Goal: Task Accomplishment & Management: Manage account settings

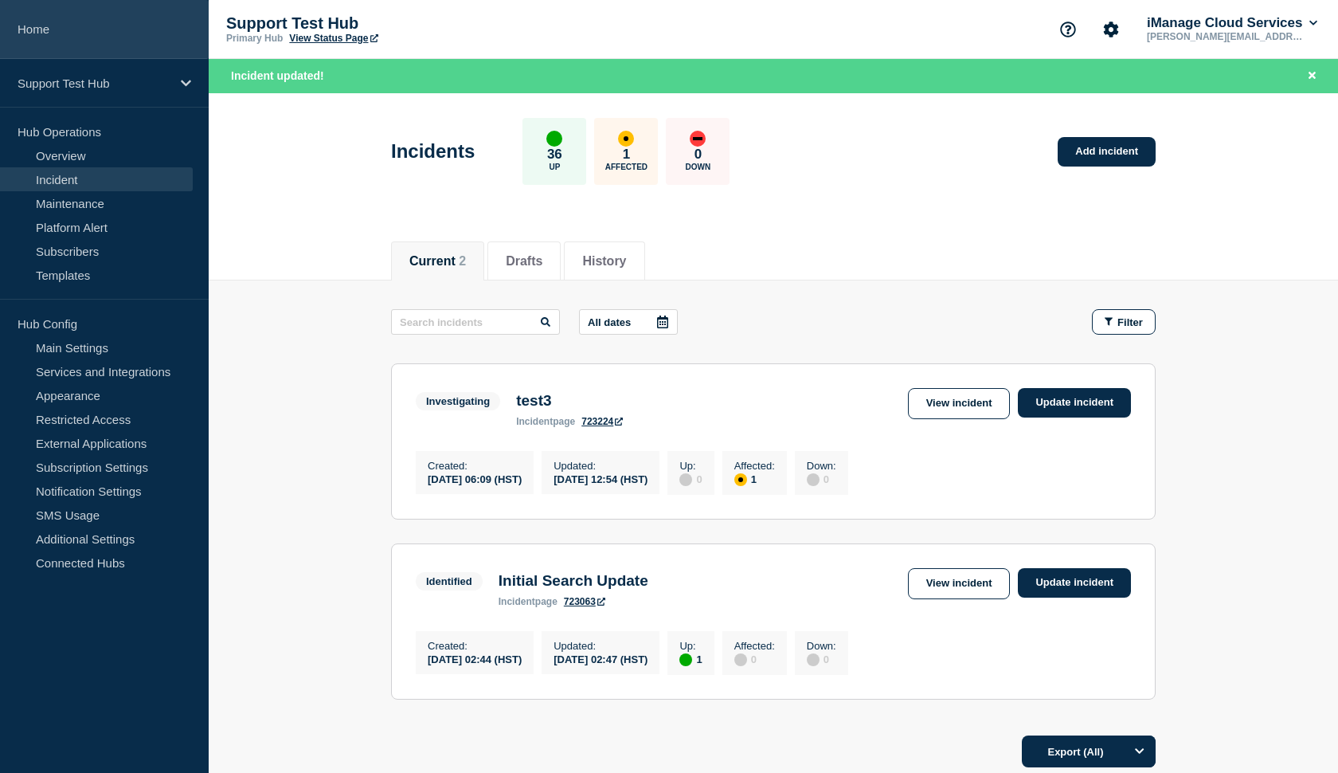
click at [57, 47] on link "Home" at bounding box center [104, 29] width 209 height 59
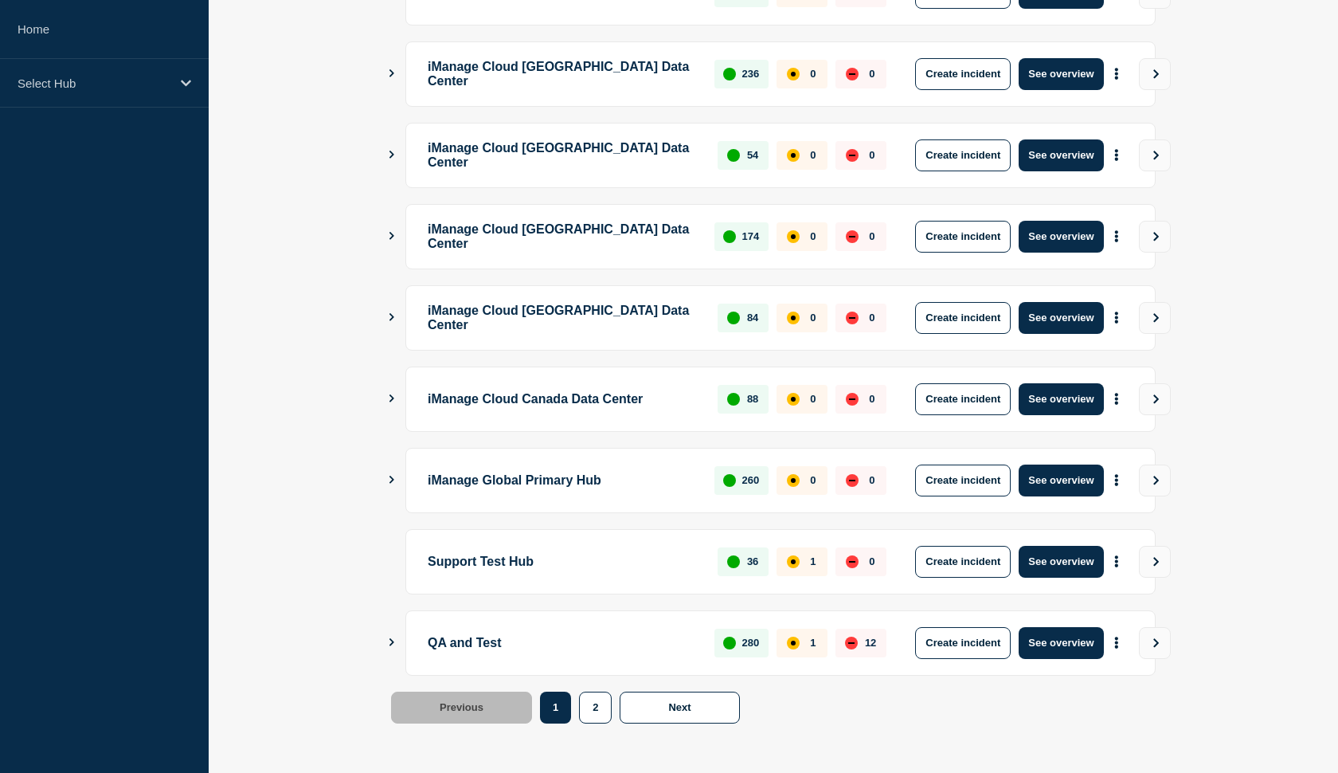
scroll to position [357, 0]
click at [1040, 649] on button "See overview" at bounding box center [1061, 643] width 84 height 32
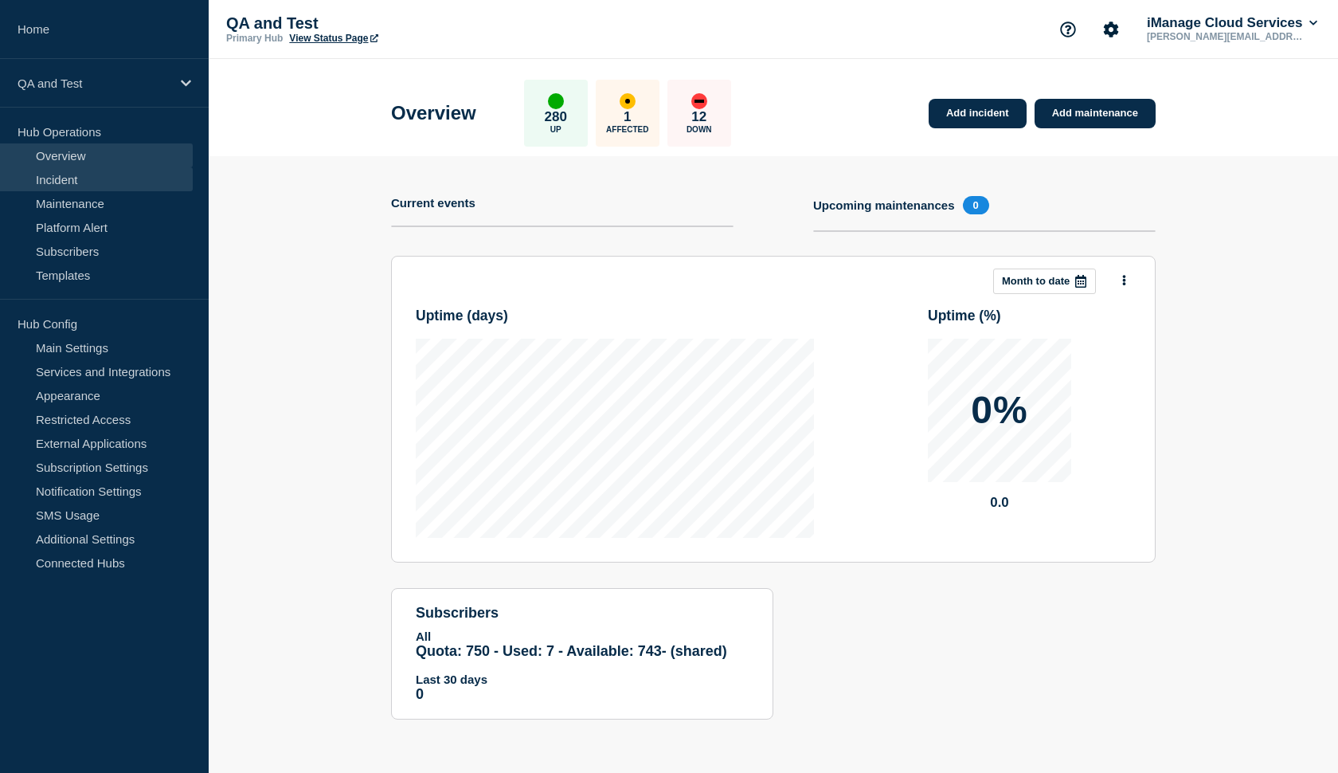
click at [66, 176] on link "Incident" at bounding box center [96, 179] width 193 height 24
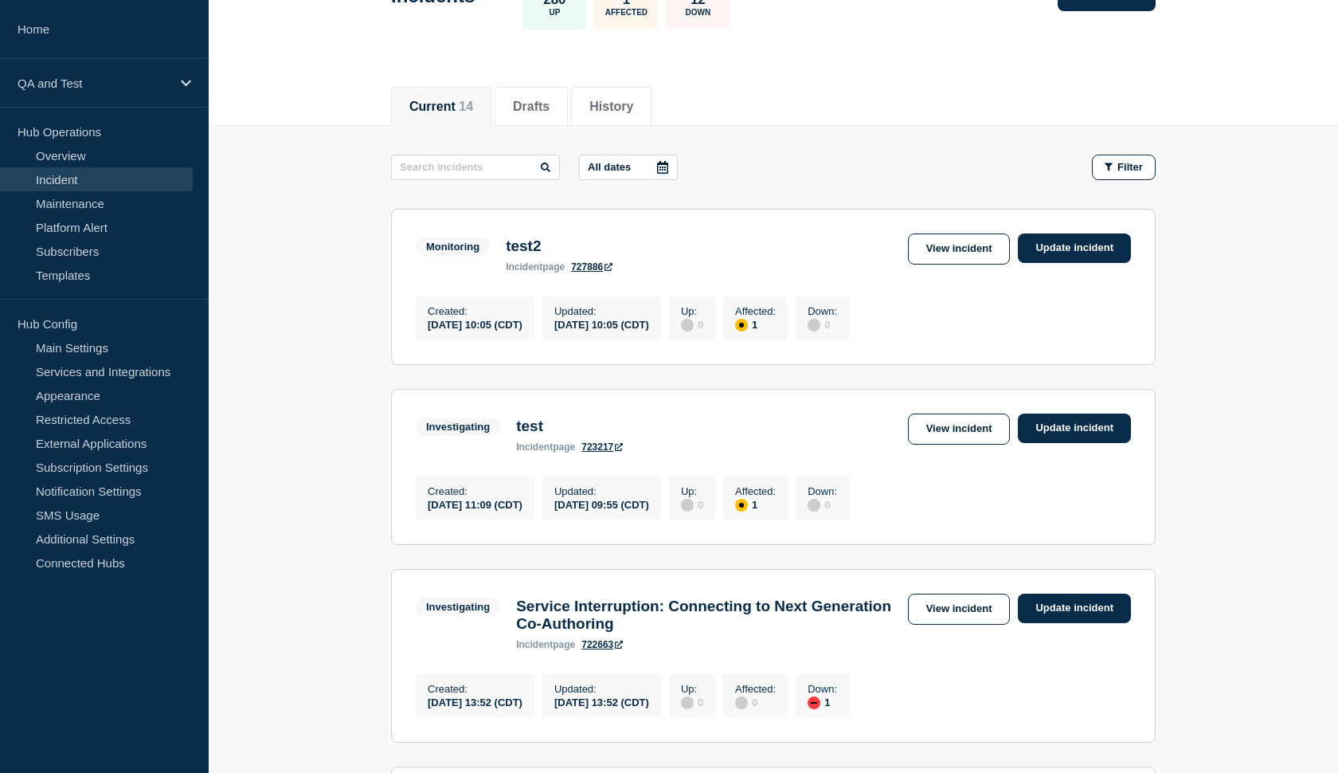
scroll to position [121, 0]
click at [925, 440] on link "View incident" at bounding box center [959, 428] width 103 height 31
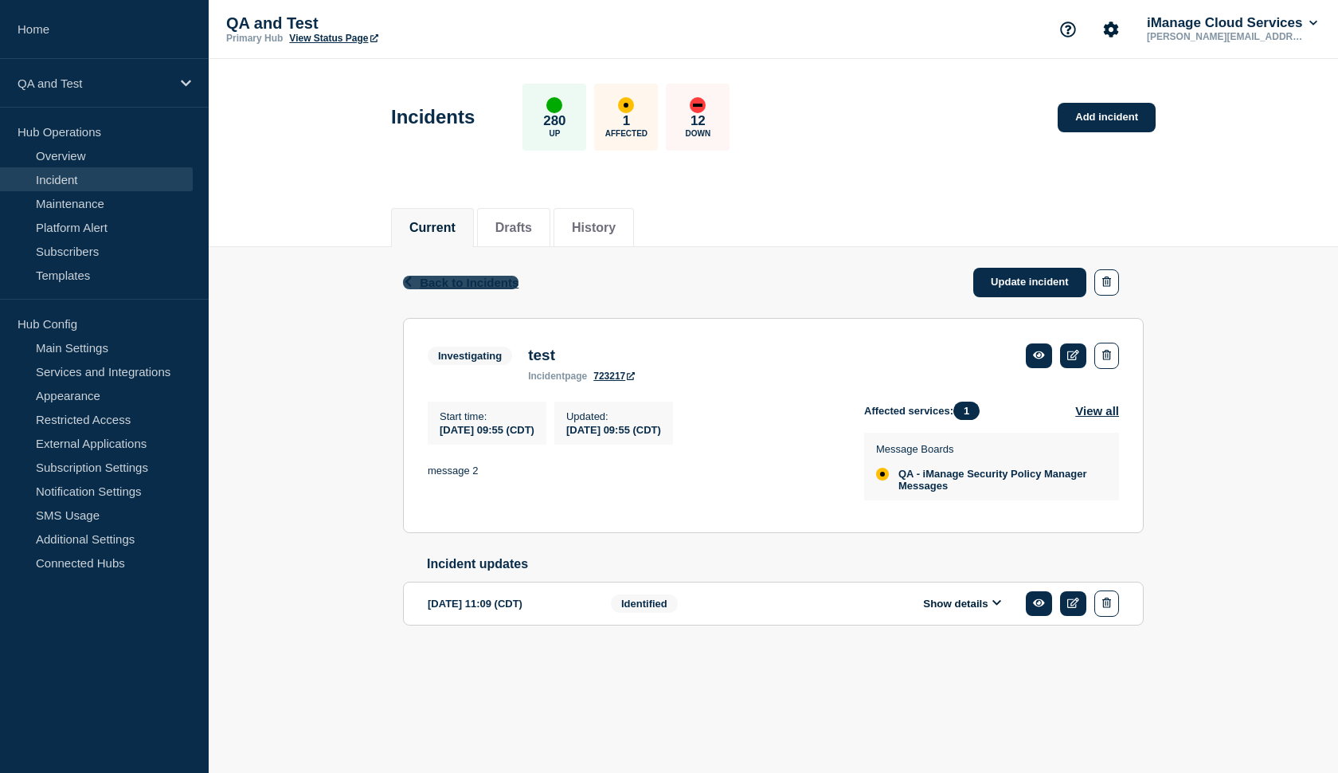
click at [435, 289] on span "Back to Incidents" at bounding box center [469, 283] width 99 height 14
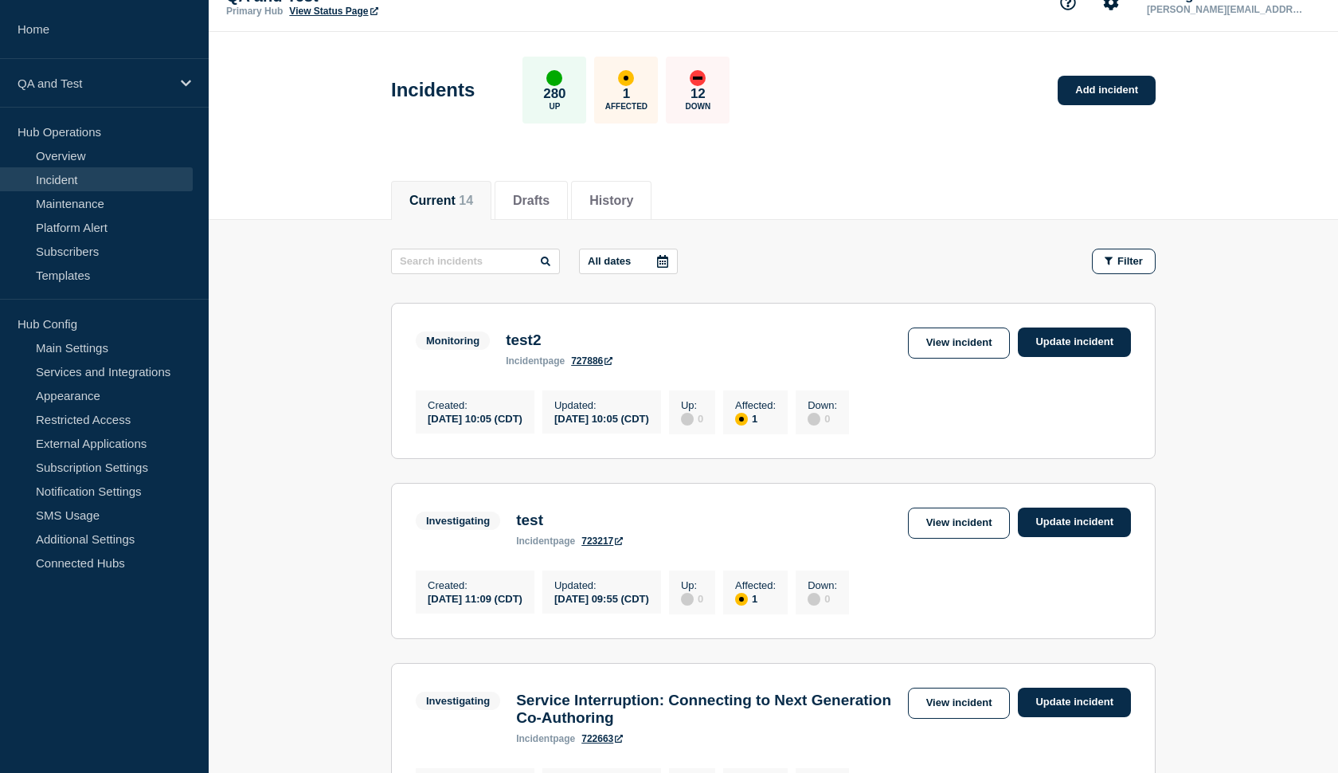
scroll to position [29, 0]
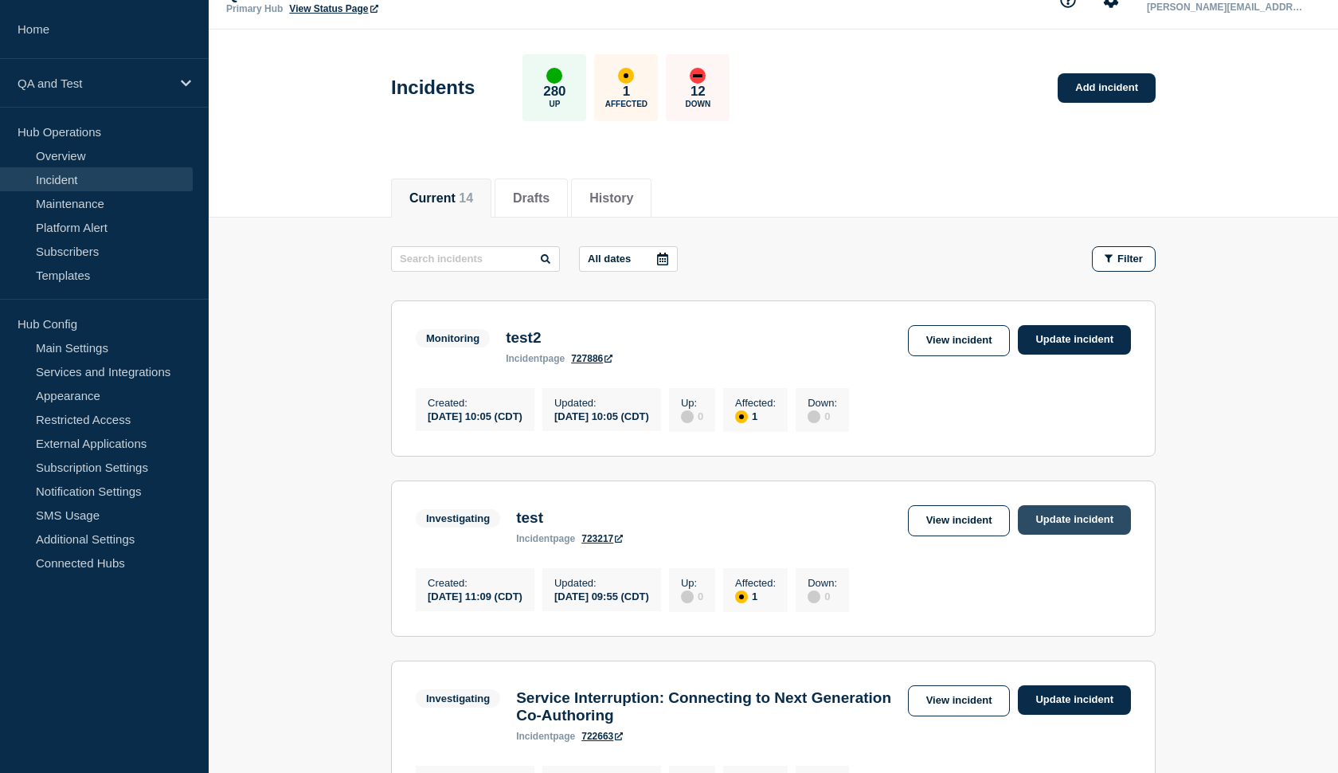
click at [1060, 525] on link "Update incident" at bounding box center [1074, 519] width 113 height 29
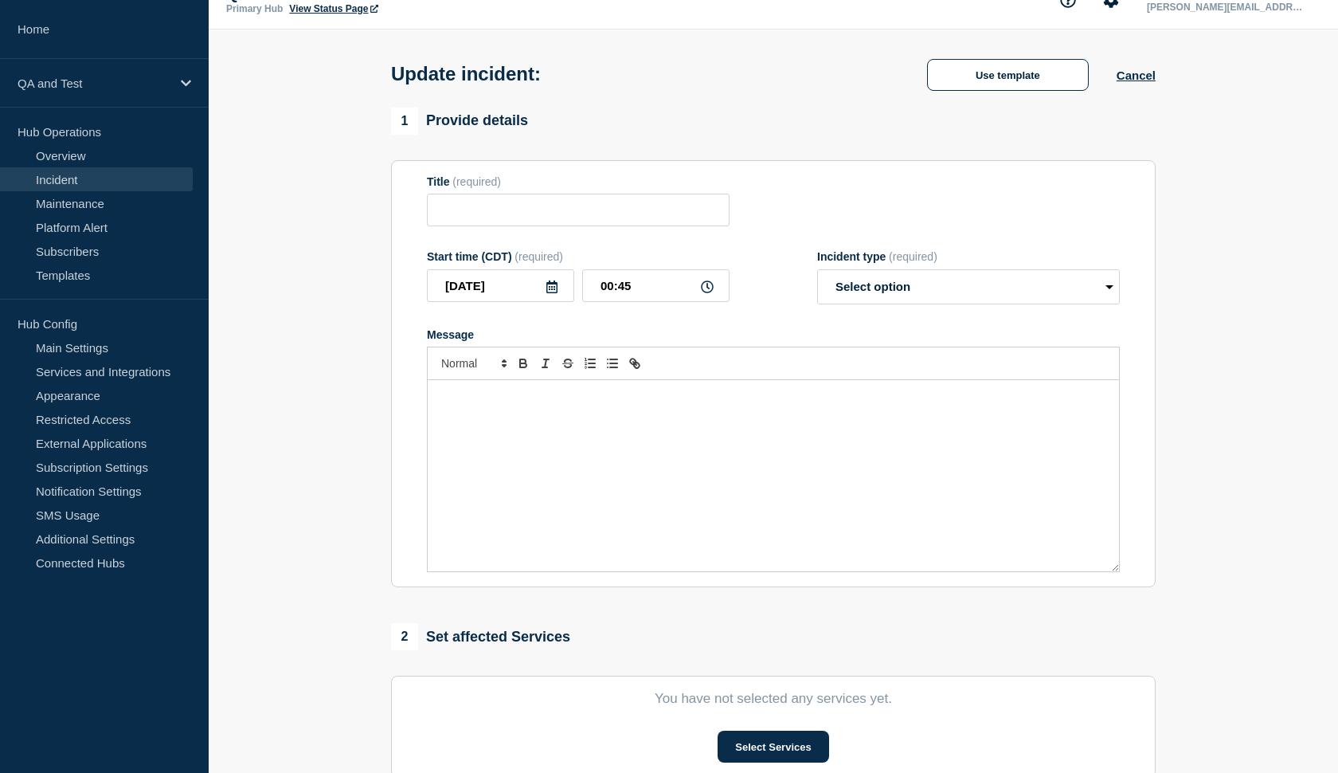
type input "test"
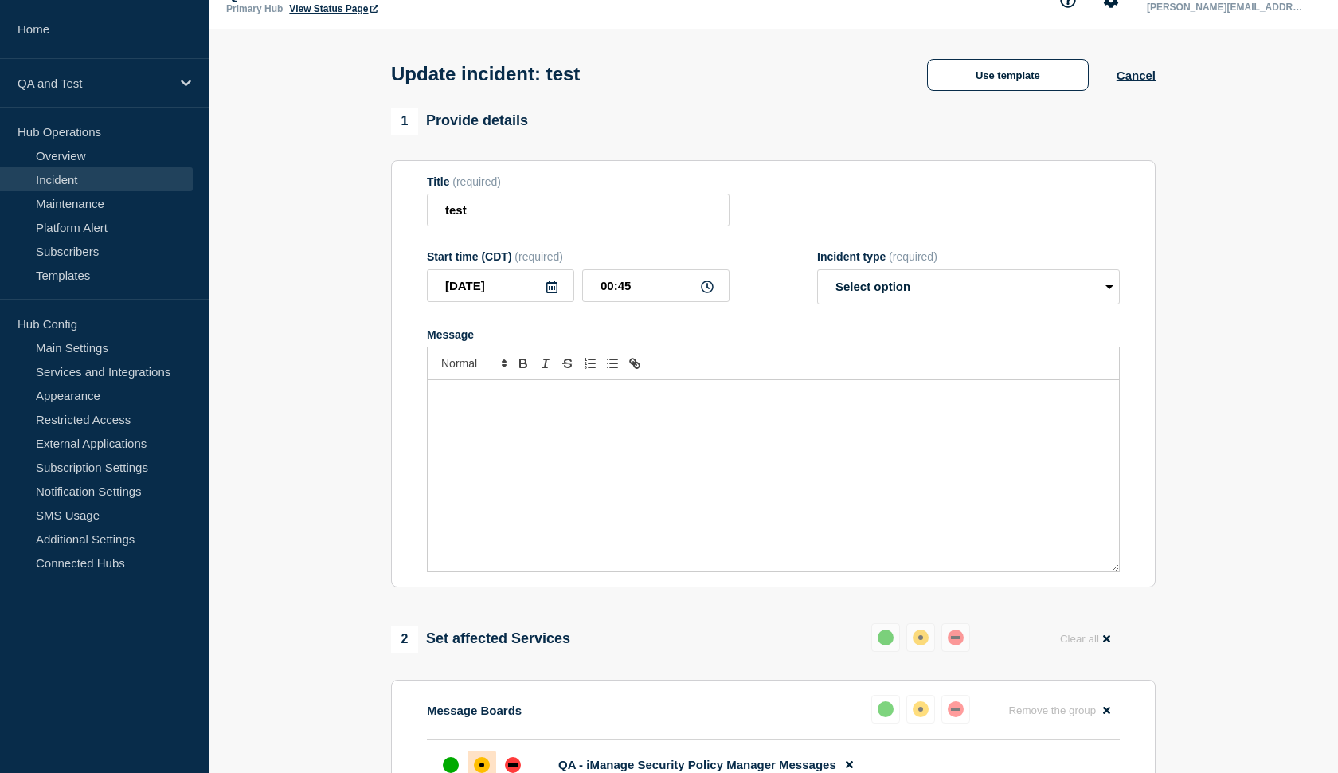
click at [709, 293] on icon at bounding box center [707, 286] width 13 height 13
click at [706, 293] on icon at bounding box center [707, 286] width 13 height 13
click at [621, 296] on input "00:45" at bounding box center [655, 285] width 147 height 33
click at [636, 296] on input "00:45" at bounding box center [655, 285] width 147 height 33
click at [715, 326] on form "Title (required) test Start time (CDT) (required) 2025-10-06 00:45 Incident typ…" at bounding box center [773, 373] width 693 height 397
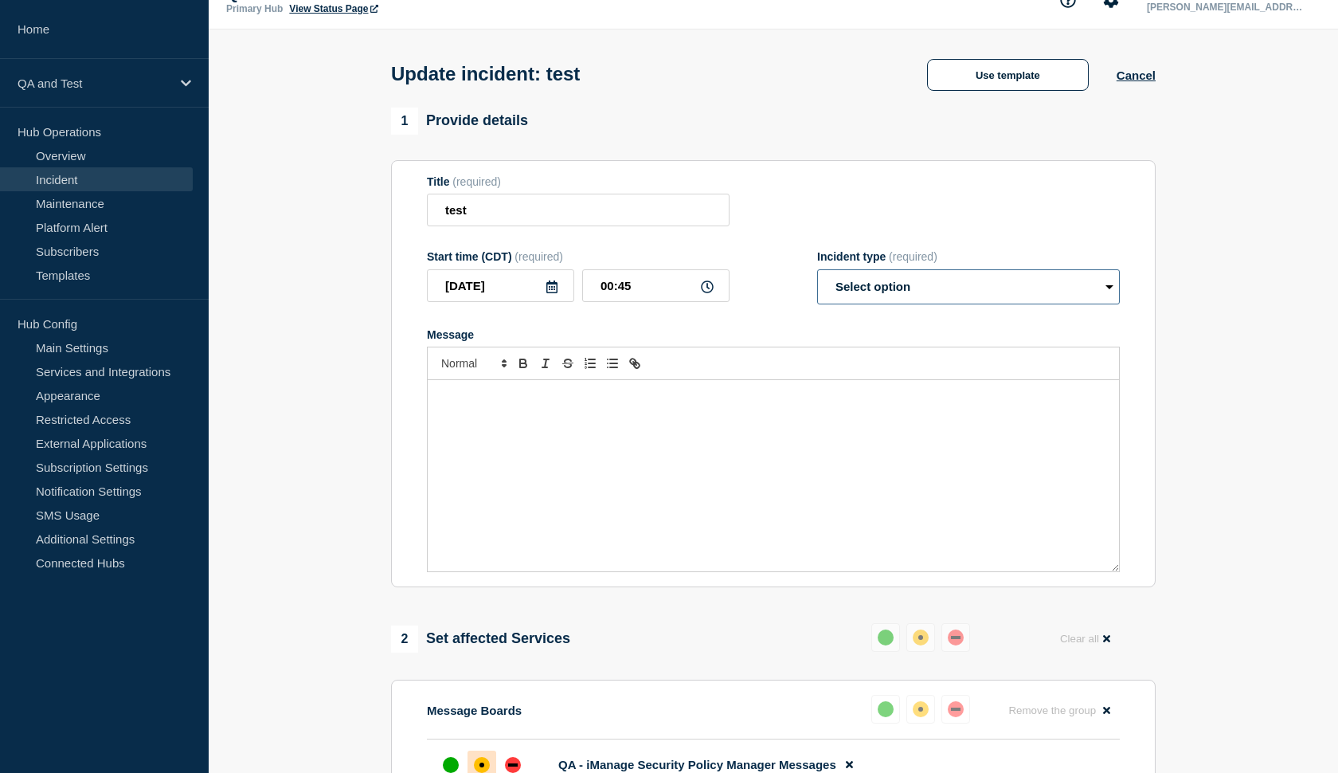
select select "monitoring"
click at [590, 444] on div "Message" at bounding box center [773, 475] width 691 height 191
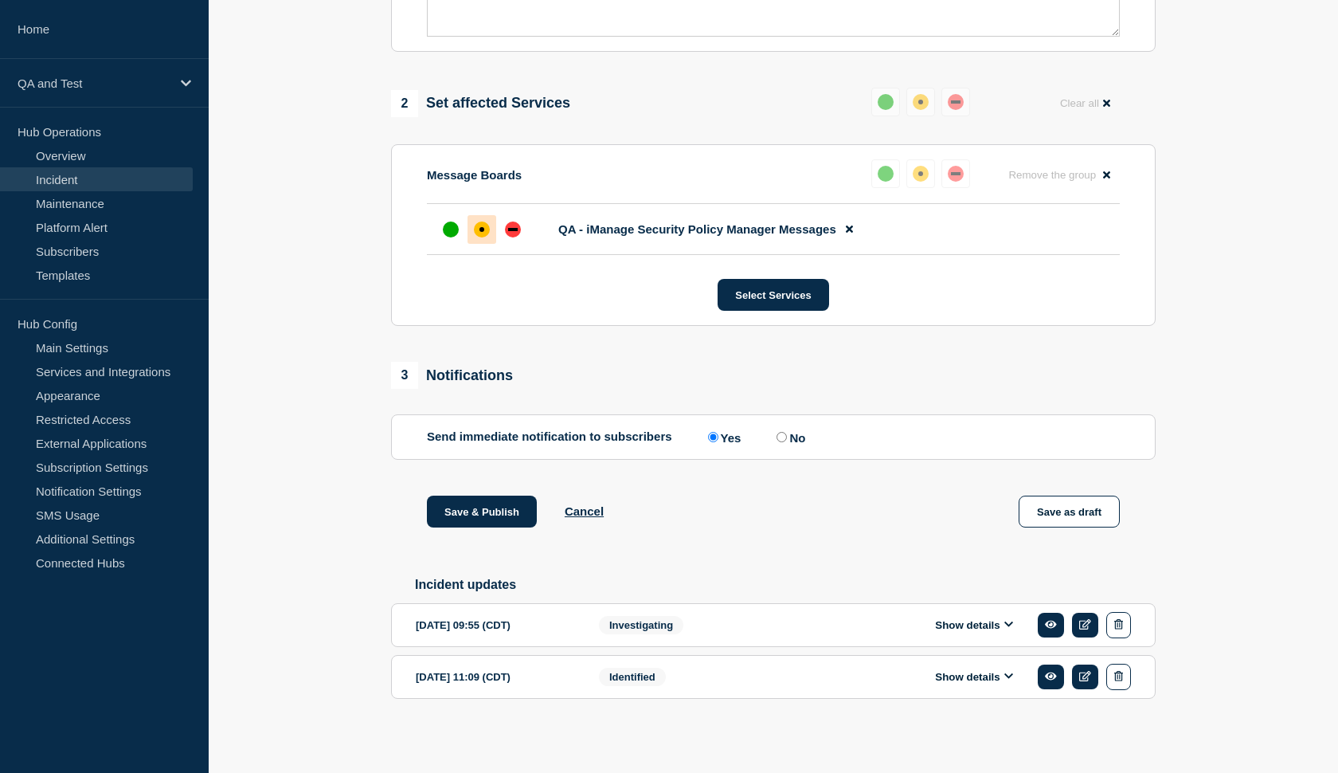
scroll to position [587, 0]
click at [777, 433] on input "No" at bounding box center [782, 437] width 10 height 10
radio input "true"
radio input "false"
click at [501, 513] on button "Save & Publish" at bounding box center [482, 511] width 110 height 32
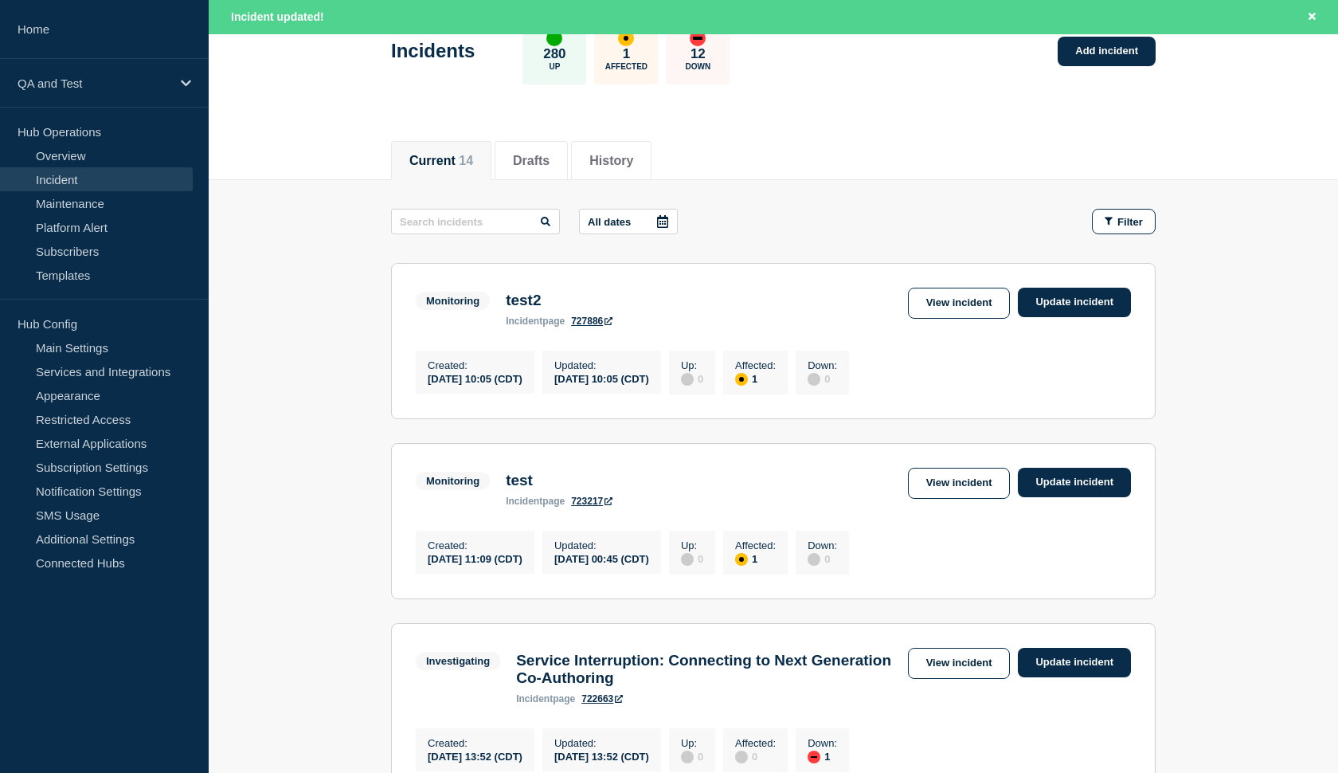
scroll to position [104, 0]
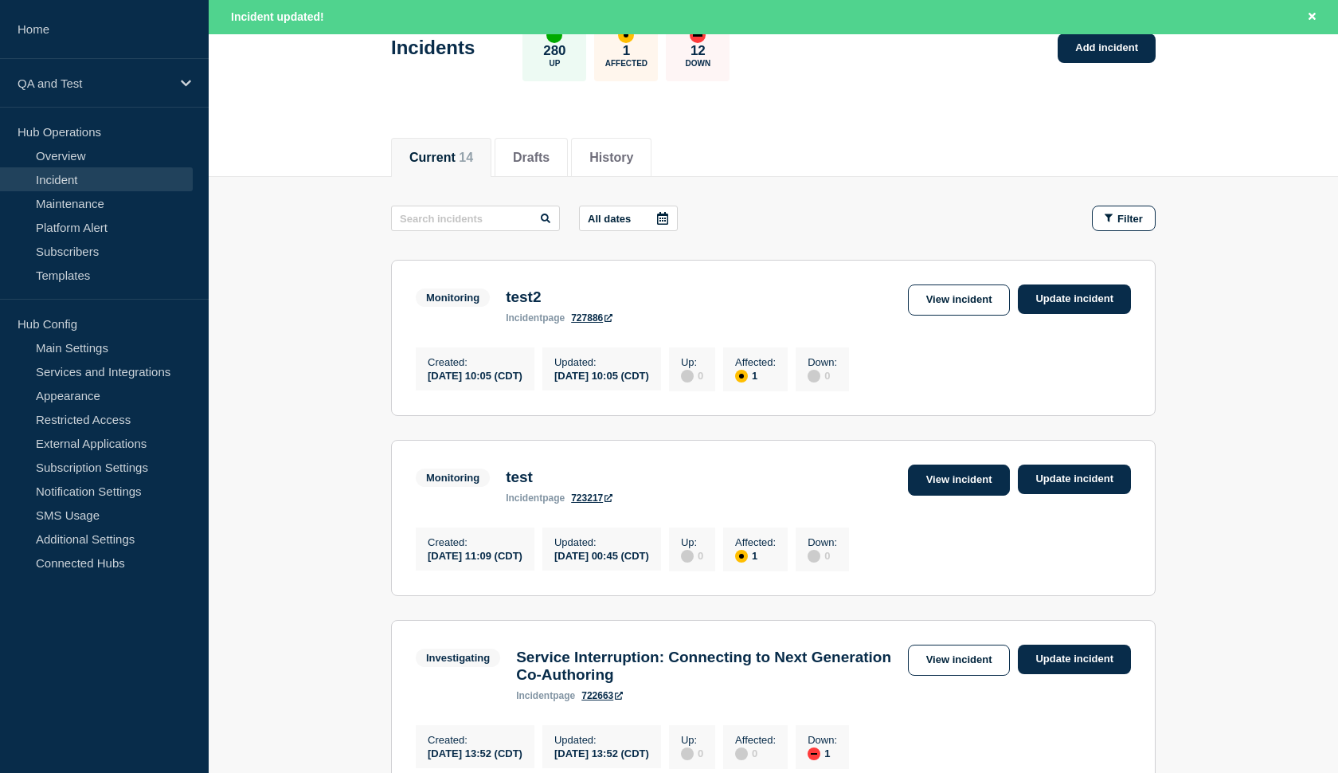
click at [977, 492] on link "View incident" at bounding box center [959, 479] width 103 height 31
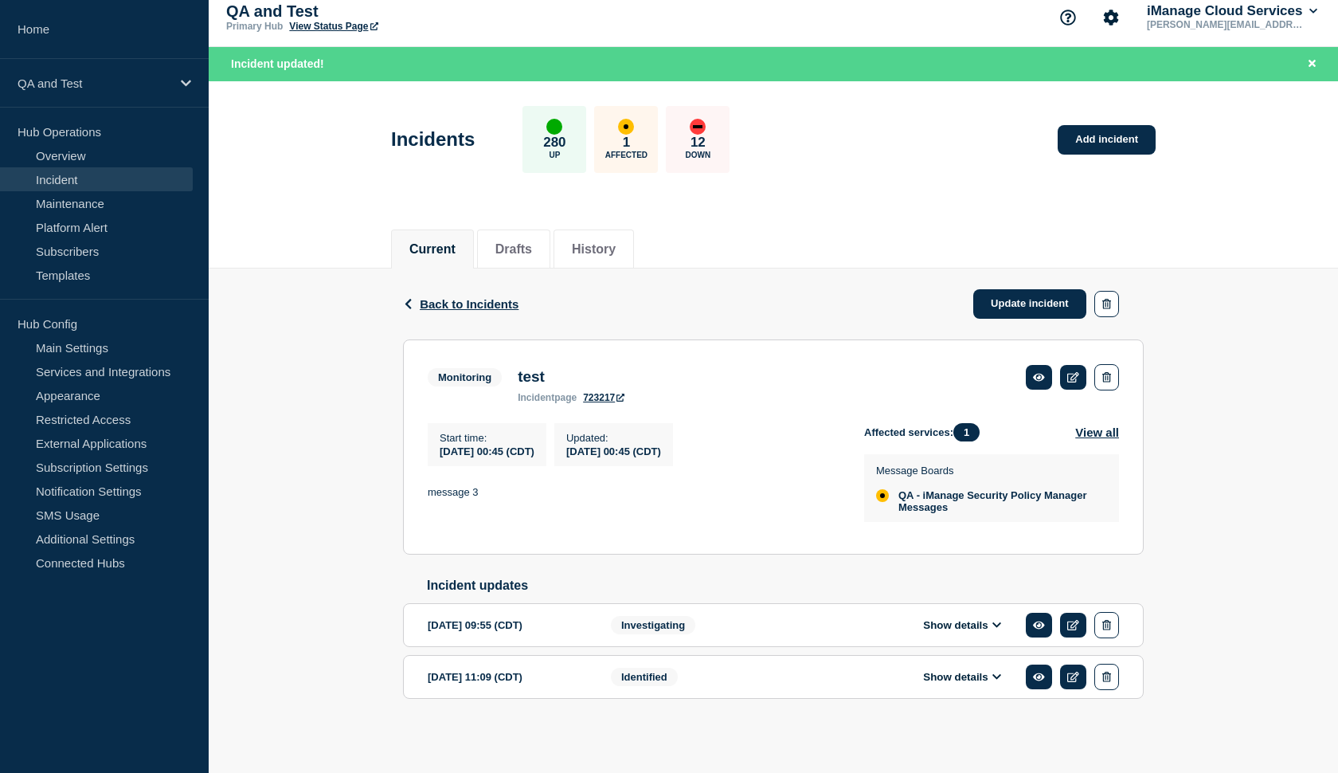
scroll to position [37, 0]
click at [993, 672] on icon at bounding box center [998, 677] width 10 height 10
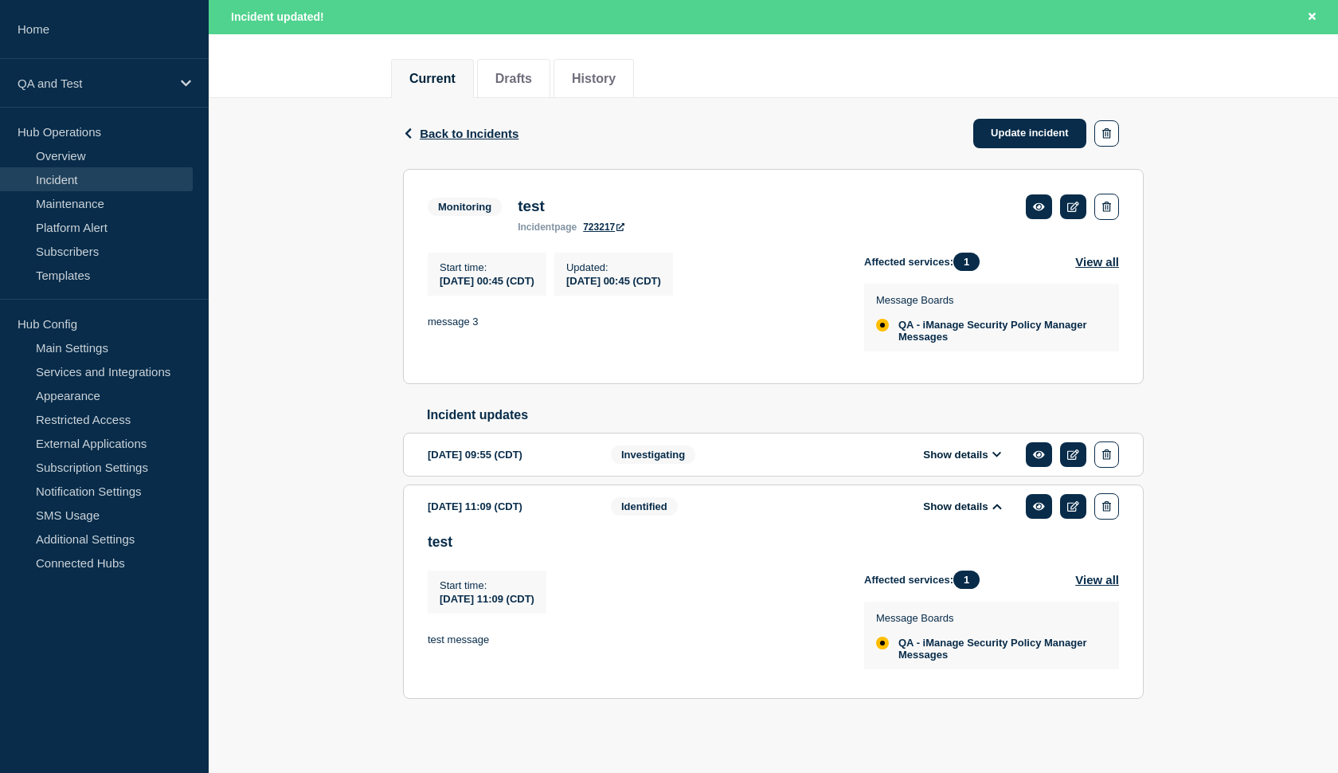
scroll to position [219, 0]
click at [701, 666] on div "Start time : 2025-09-25 11:09 (CDT) Start time 2025-09-25 11:09 (CDT) test mess…" at bounding box center [646, 623] width 437 height 107
click at [1070, 501] on icon at bounding box center [1073, 506] width 12 height 10
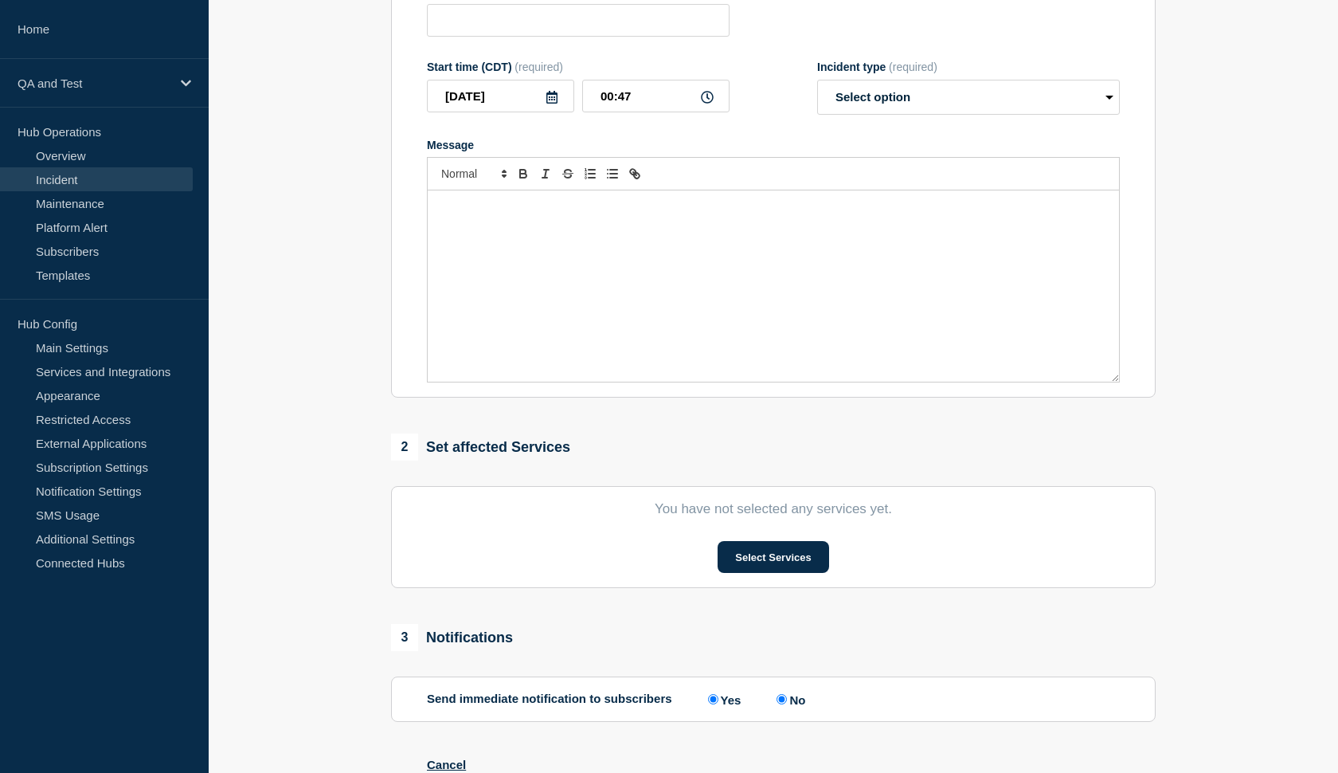
type input "test"
type input "2025-09-25"
type input "11:09"
select select "identified"
radio input "false"
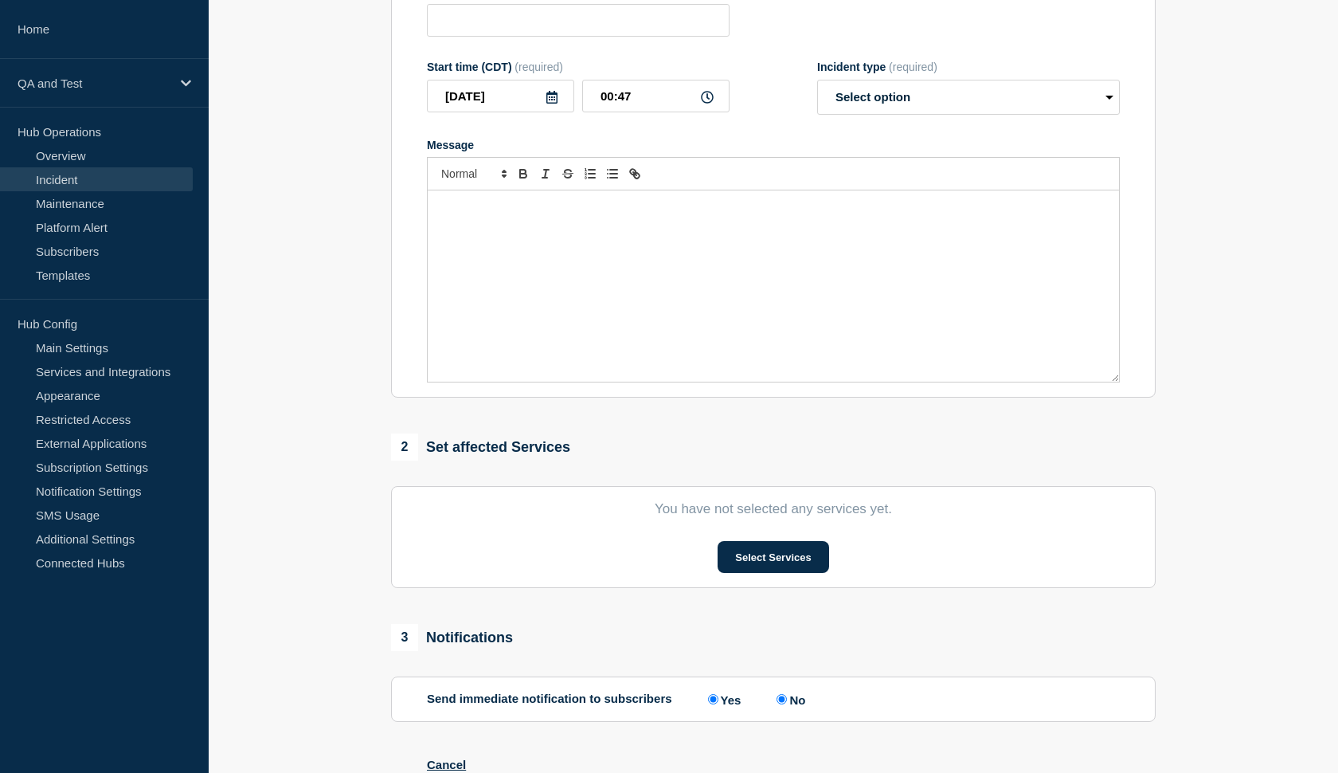
radio input "true"
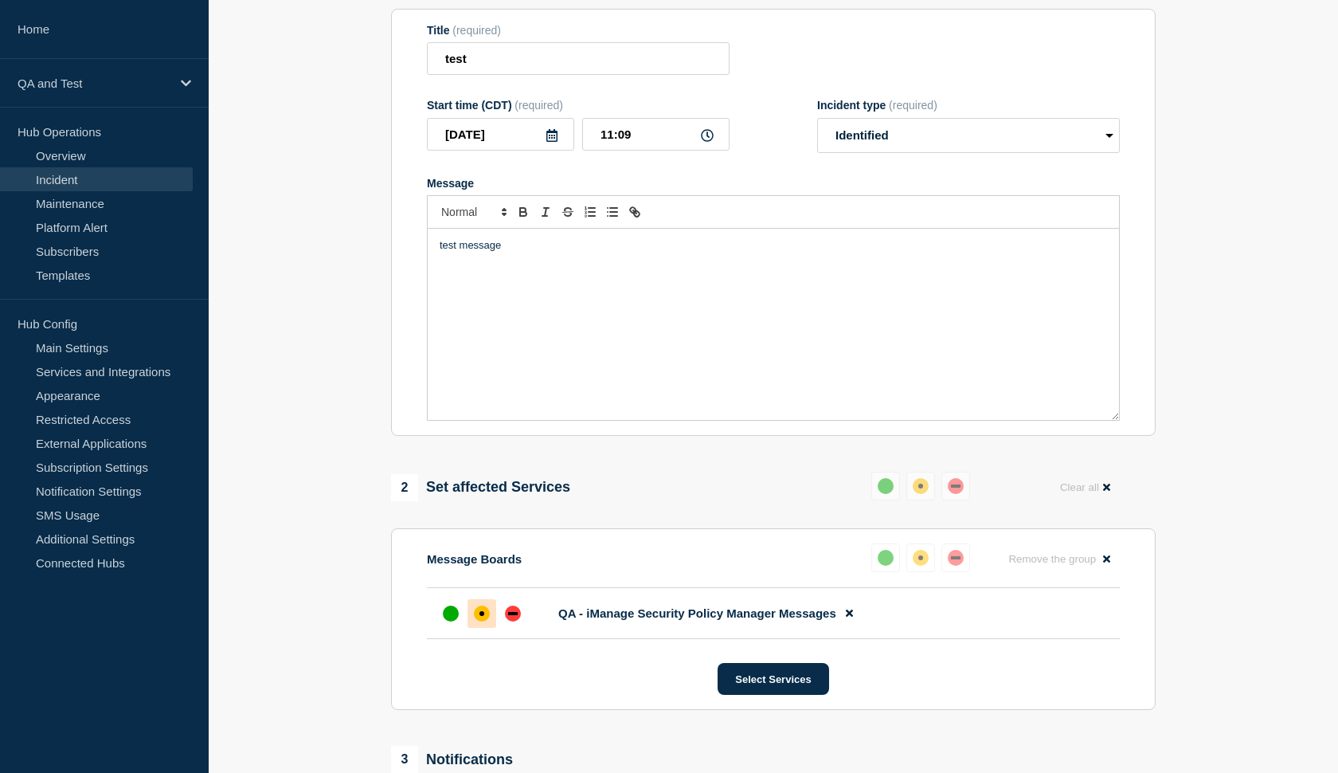
scroll to position [177, 0]
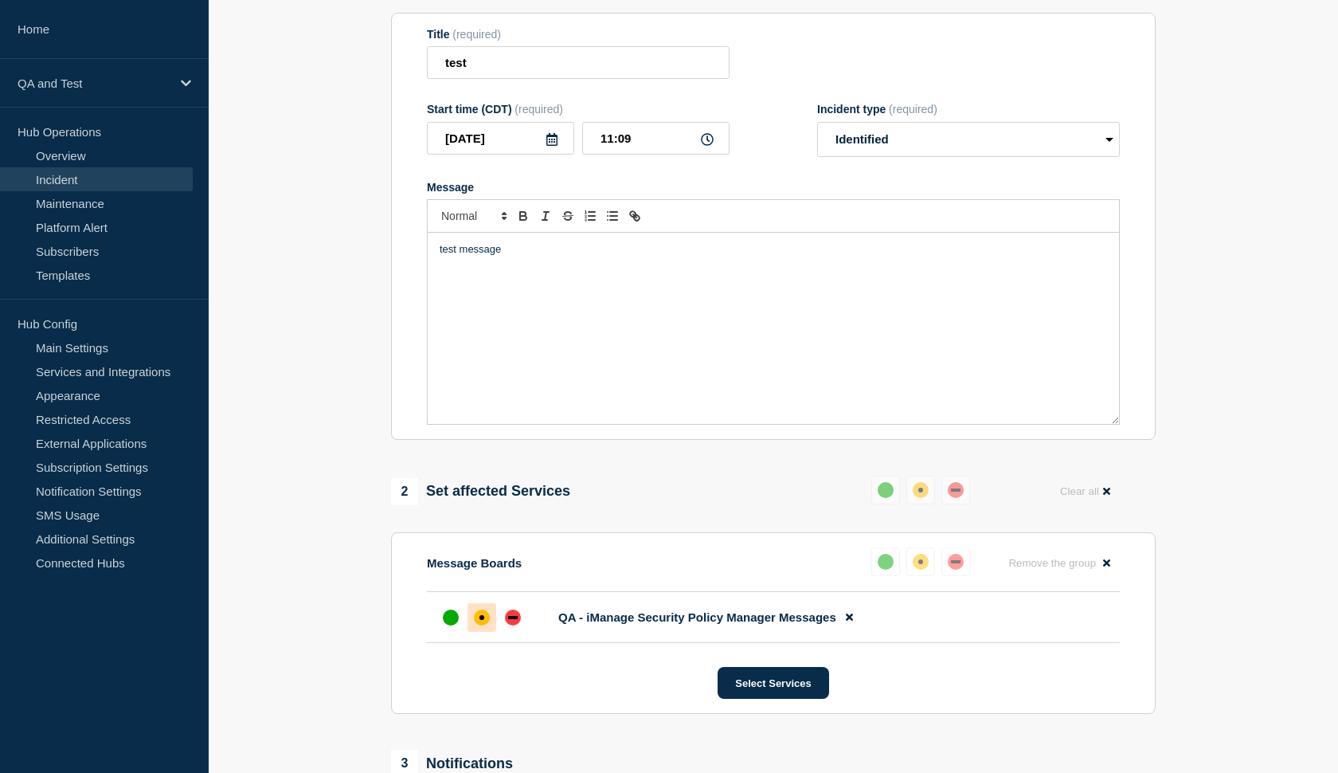
click at [519, 256] on p "test message" at bounding box center [774, 249] width 668 height 14
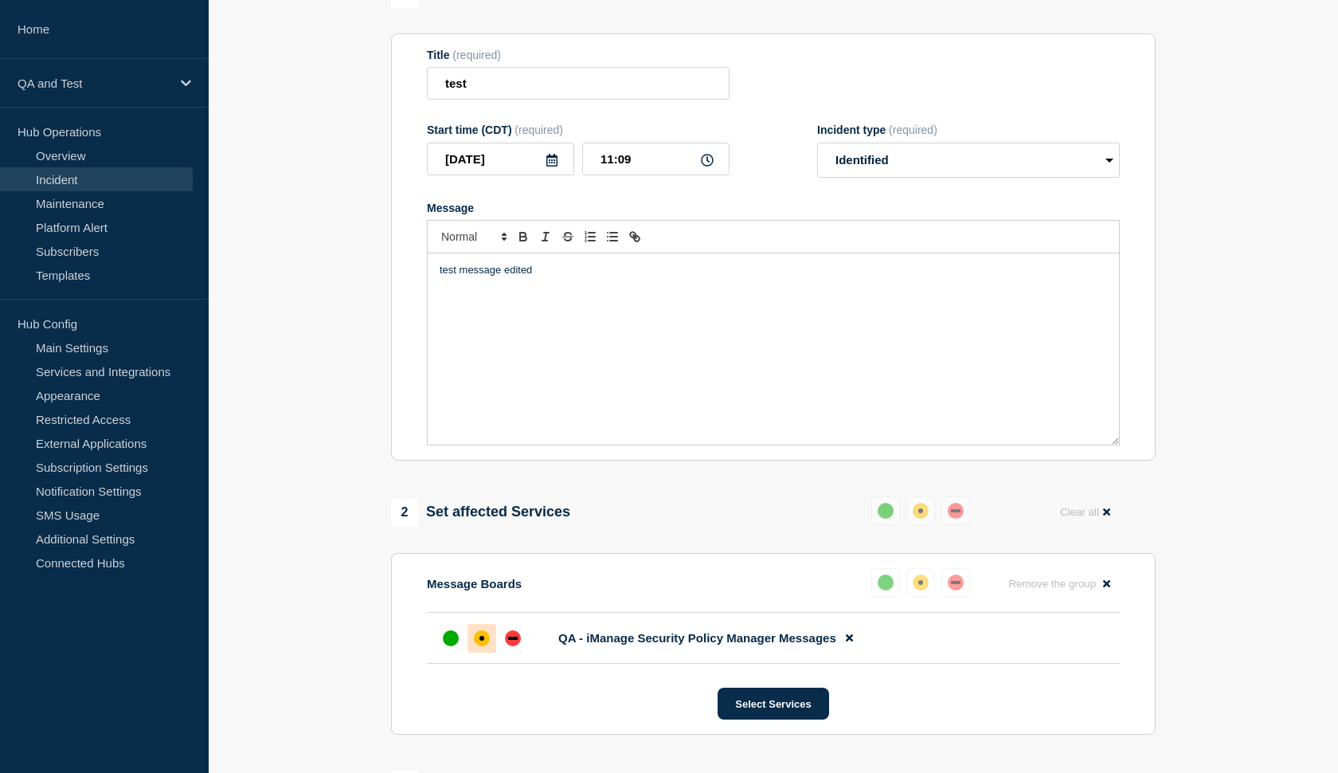
scroll to position [181, 0]
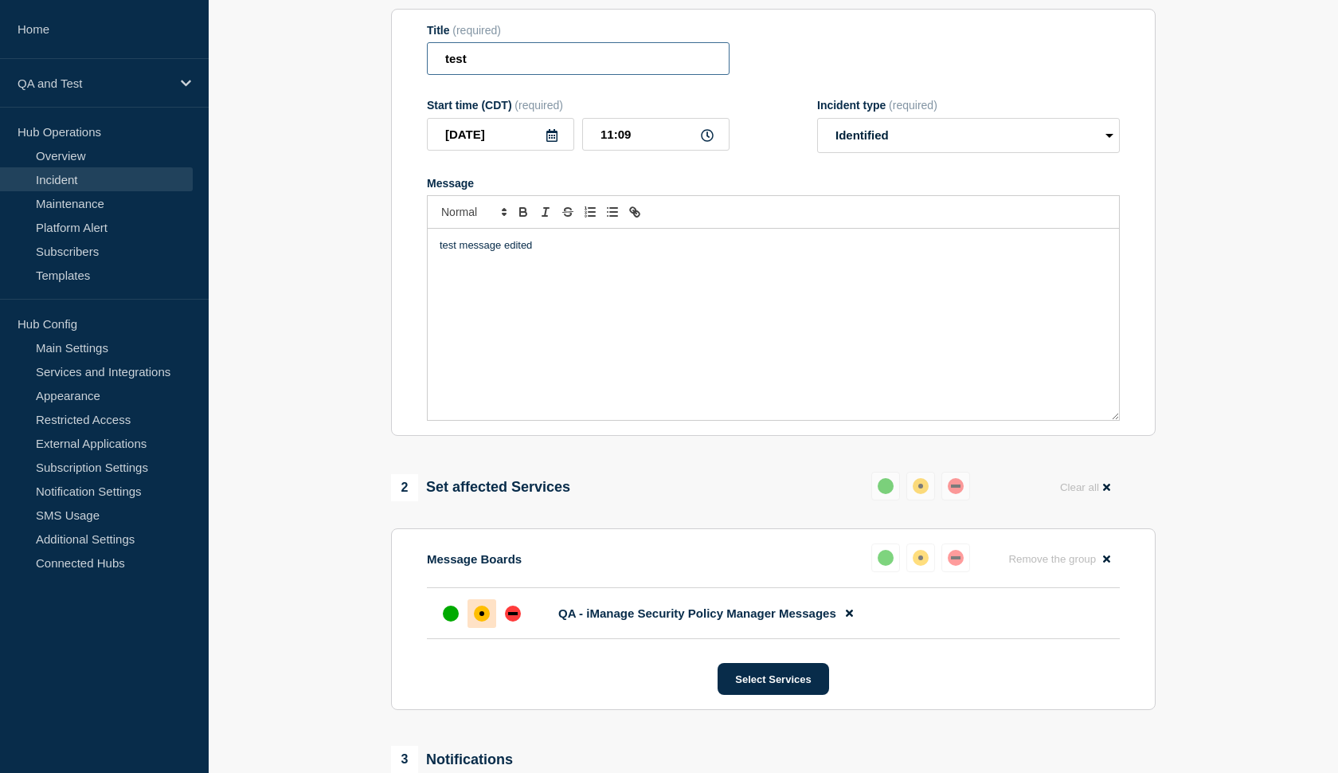
click at [481, 58] on input "test" at bounding box center [578, 58] width 303 height 33
click at [464, 75] on input "test" at bounding box center [578, 58] width 303 height 33
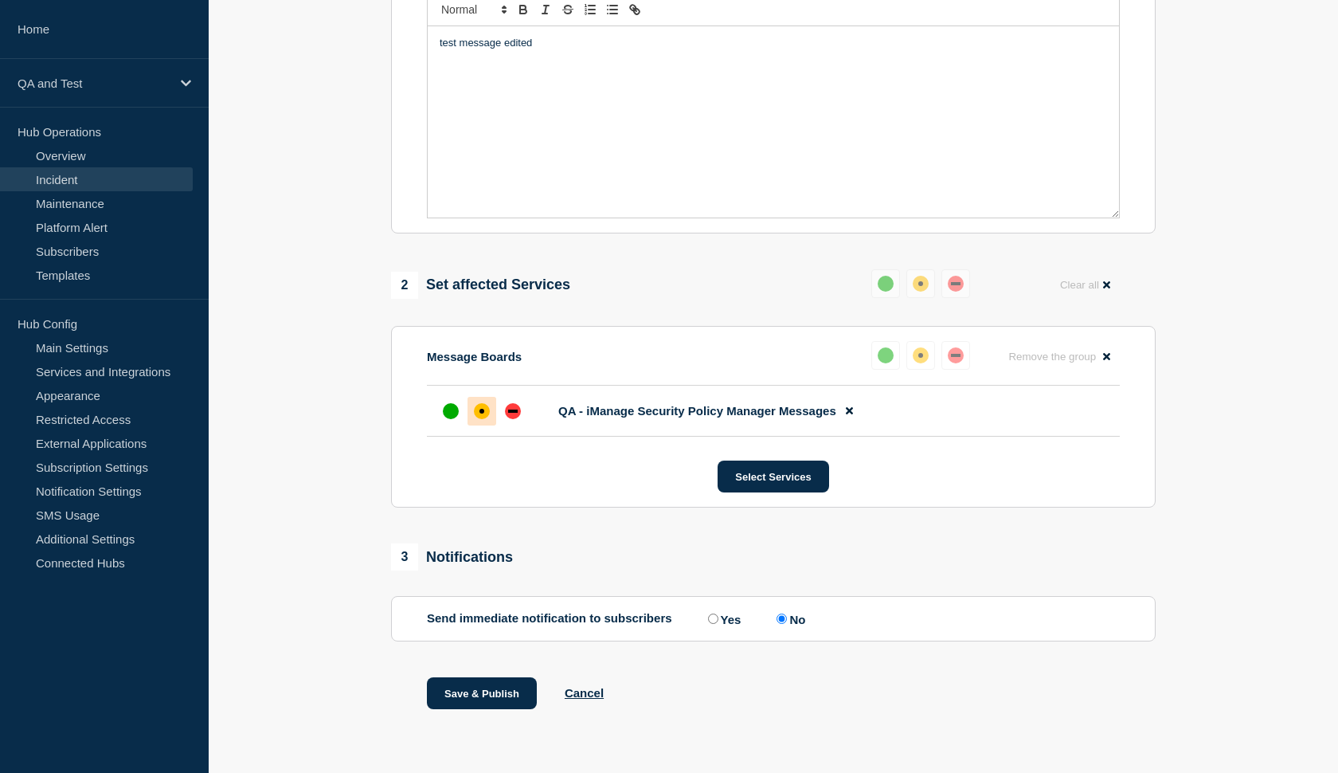
scroll to position [397, 0]
type input "test edited"
click at [468, 687] on button "Save & Publish" at bounding box center [482, 693] width 110 height 32
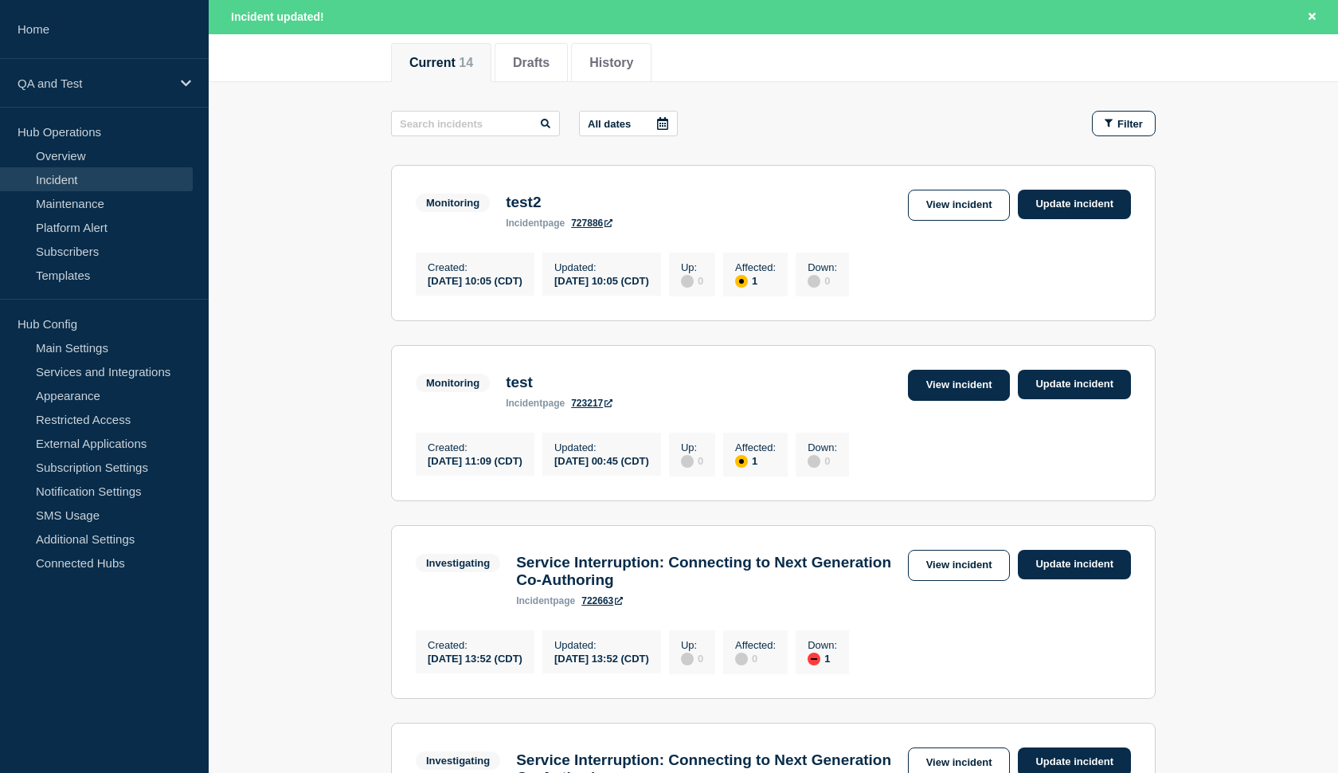
scroll to position [198, 0]
click at [948, 400] on link "View incident" at bounding box center [959, 385] width 103 height 31
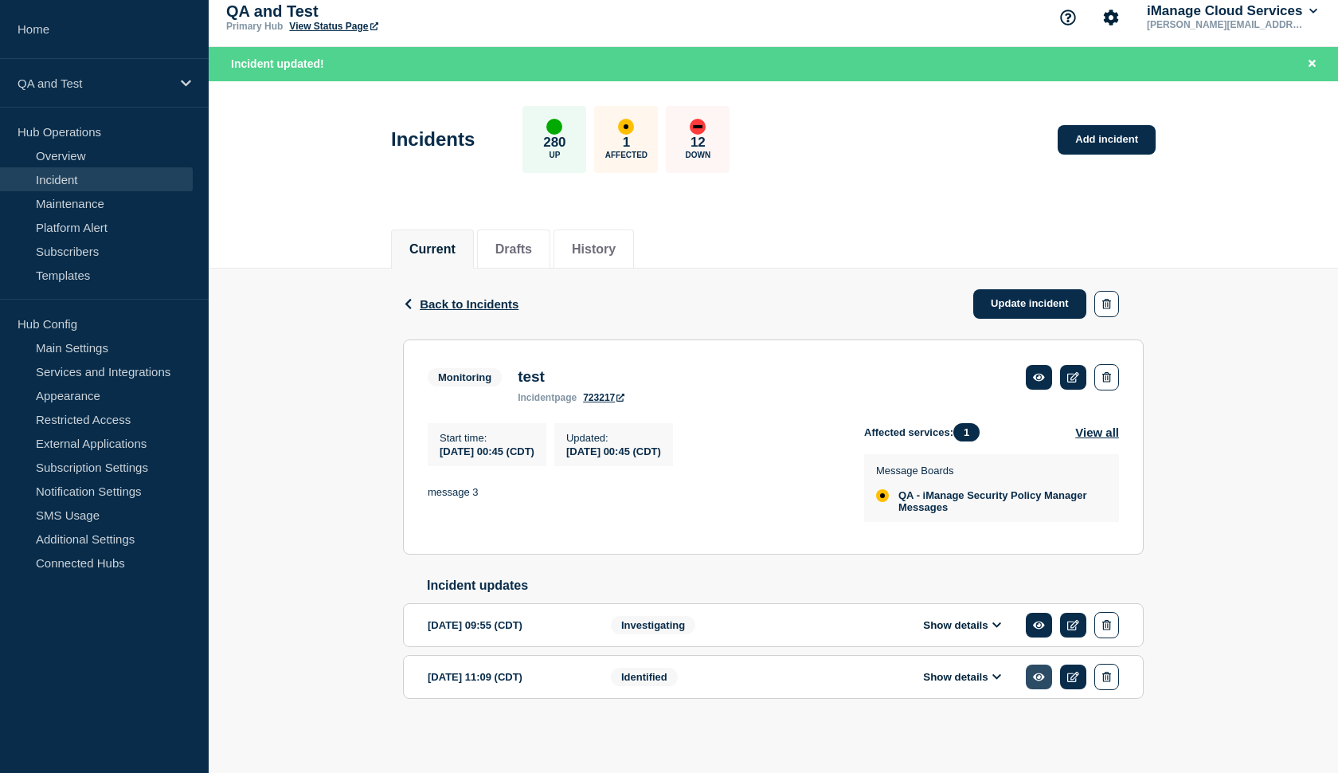
scroll to position [37, 0]
click at [1070, 674] on icon at bounding box center [1073, 677] width 12 height 10
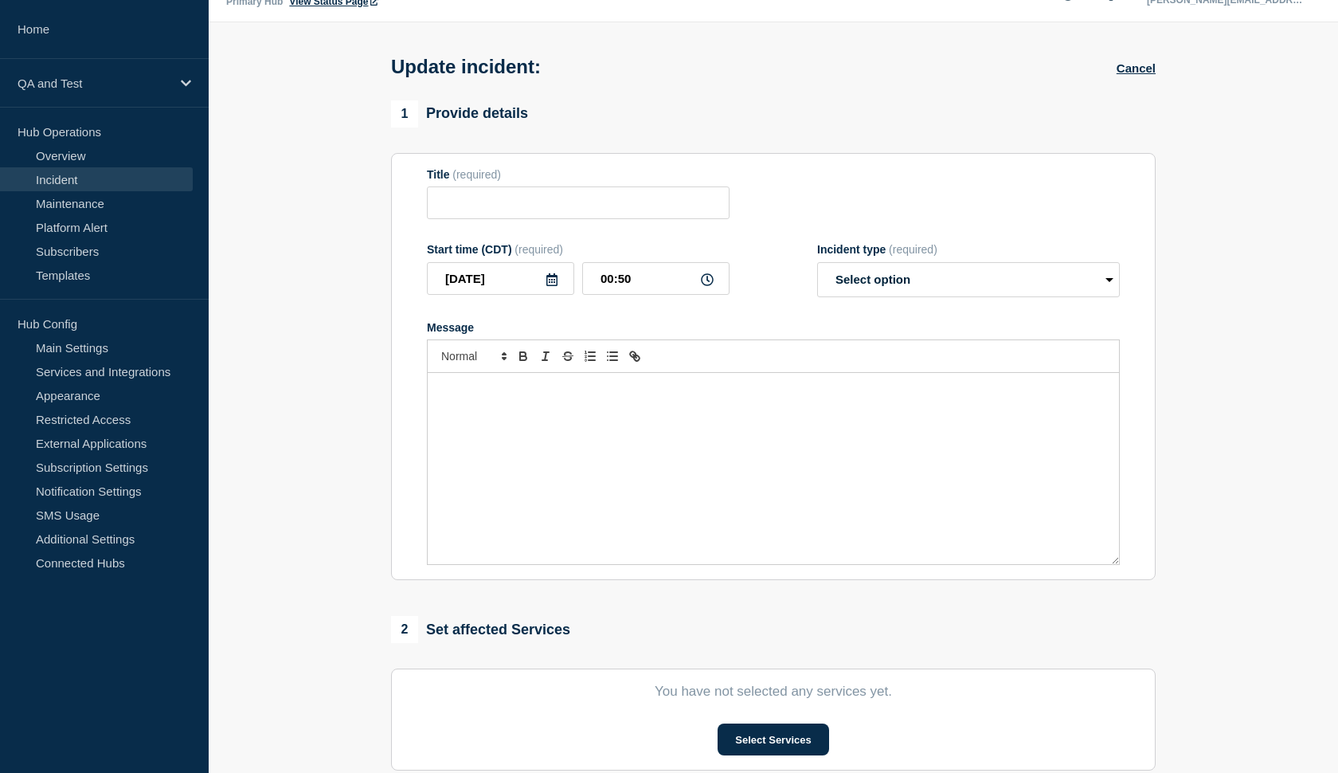
type input "test edited"
type input "2025-09-25"
type input "11:09"
select select "identified"
radio input "false"
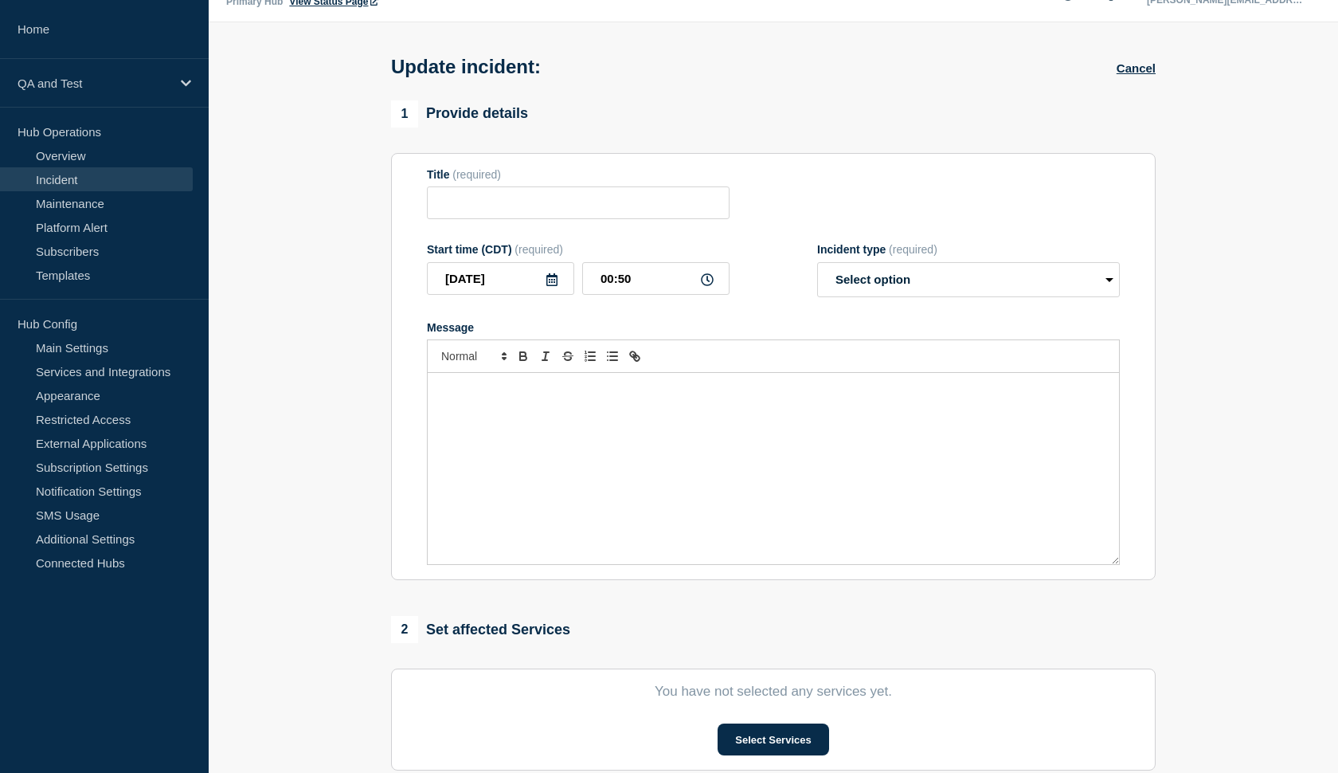
radio input "true"
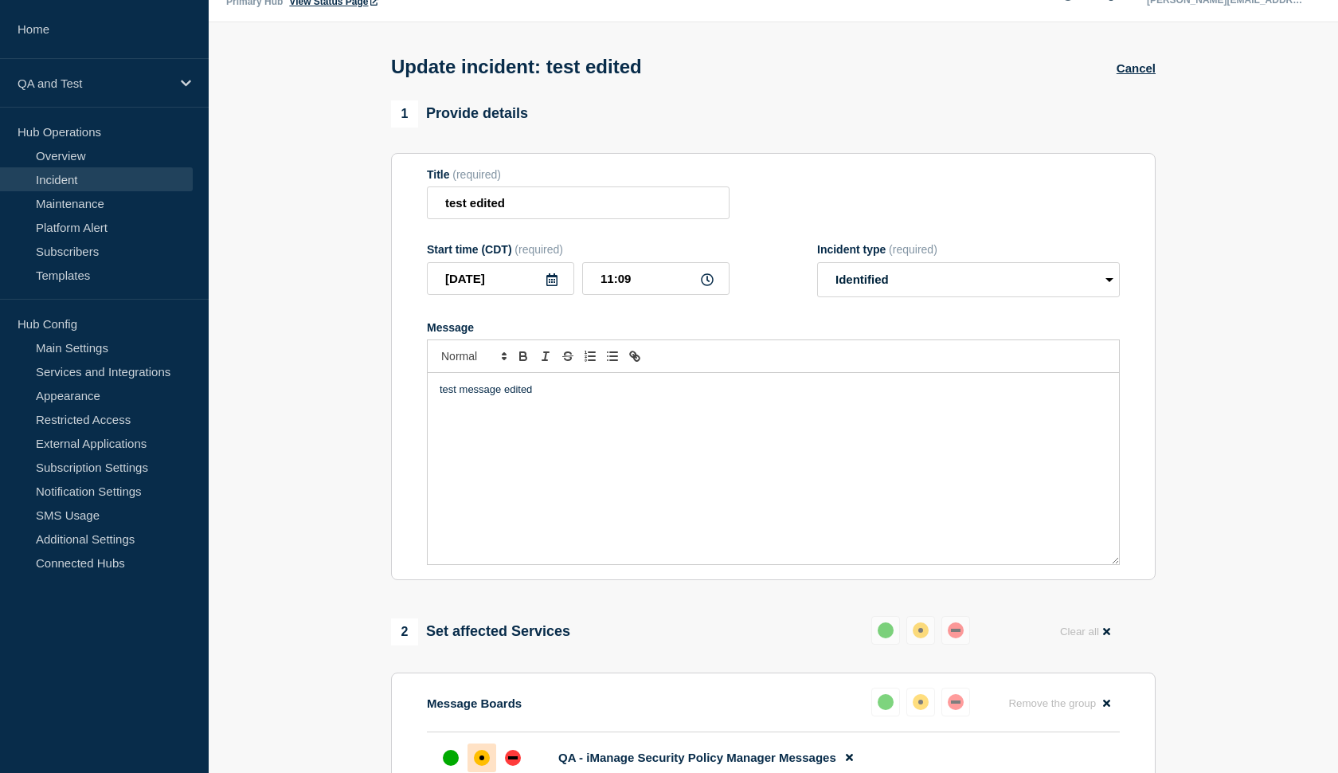
click at [554, 286] on icon at bounding box center [552, 279] width 13 height 13
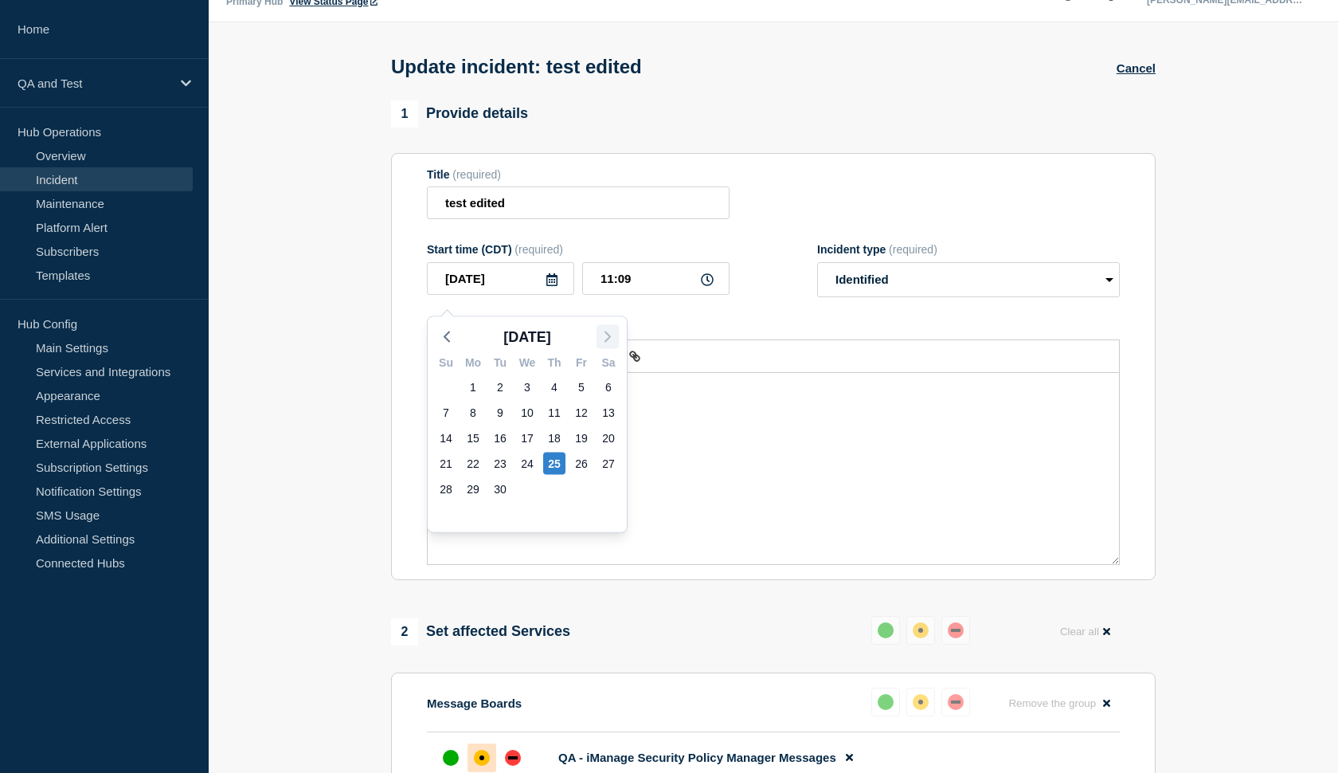
click at [606, 331] on icon "button" at bounding box center [607, 336] width 19 height 19
click at [444, 338] on icon "button" at bounding box center [446, 336] width 19 height 19
click at [582, 465] on div "26" at bounding box center [581, 463] width 22 height 22
type input "2025-09-26"
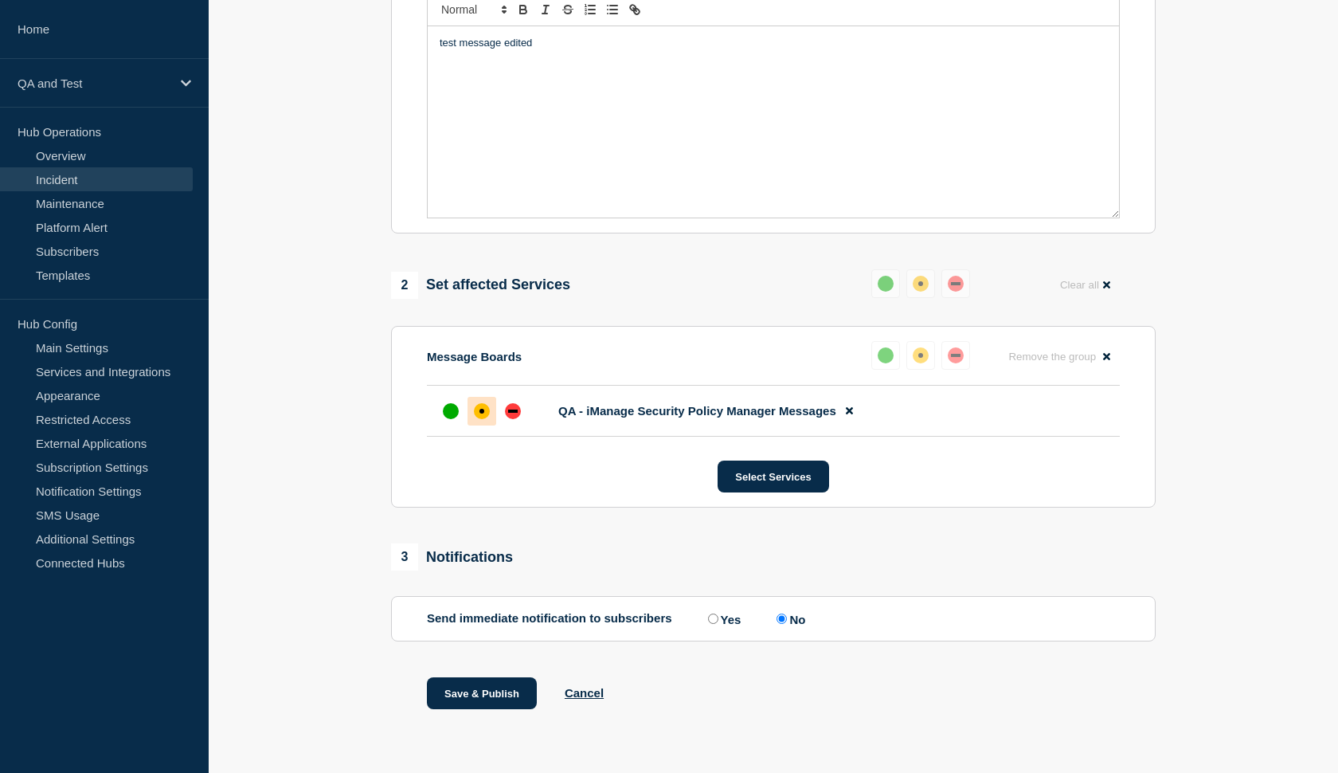
scroll to position [397, 0]
click at [456, 688] on button "Save & Publish" at bounding box center [482, 693] width 110 height 32
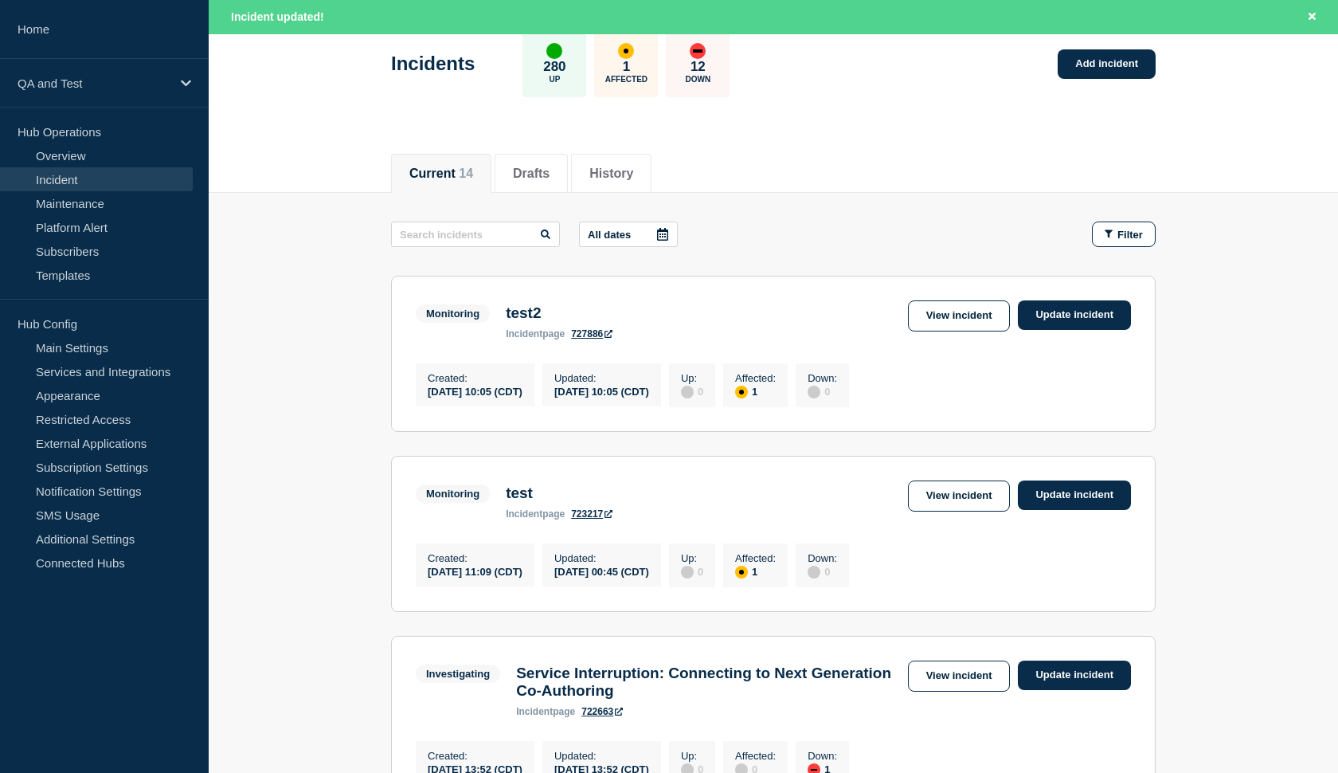
scroll to position [72, 0]
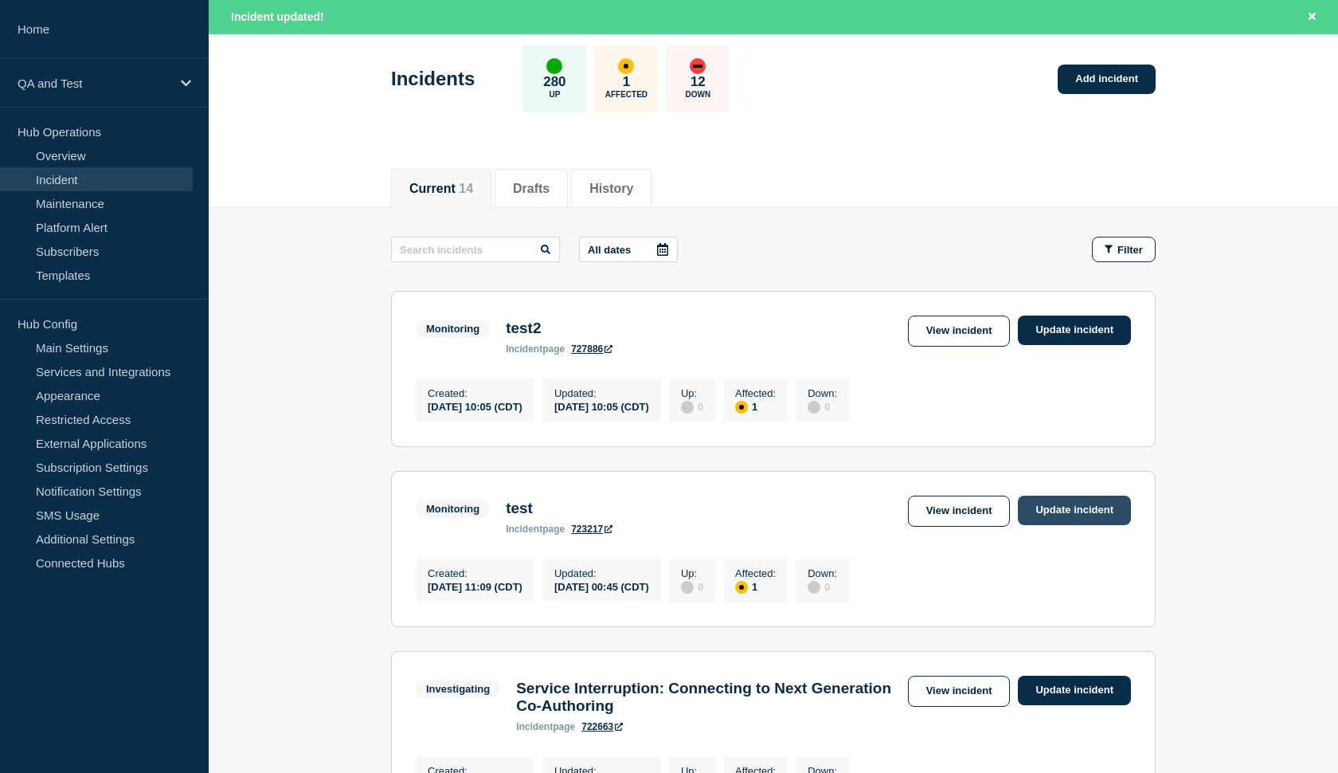
click at [1056, 516] on link "Update incident" at bounding box center [1074, 509] width 113 height 29
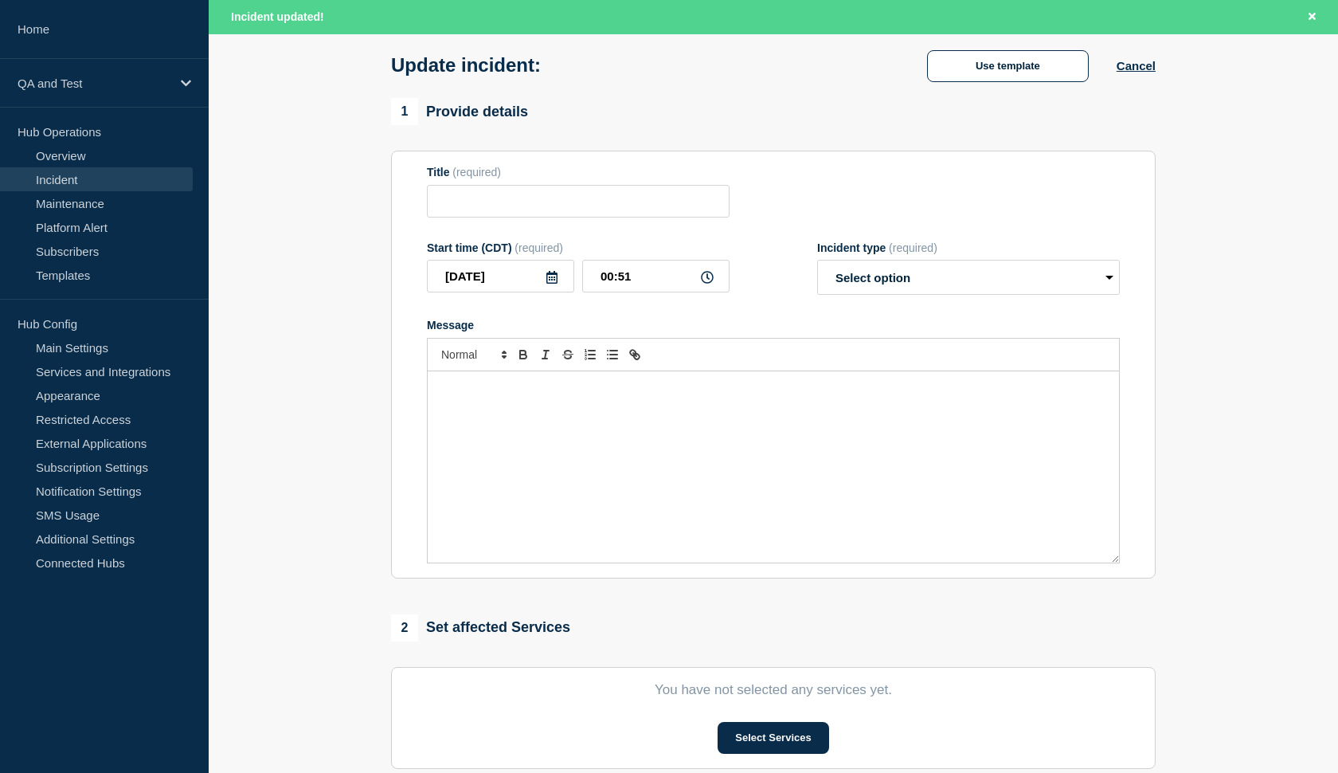
type input "test"
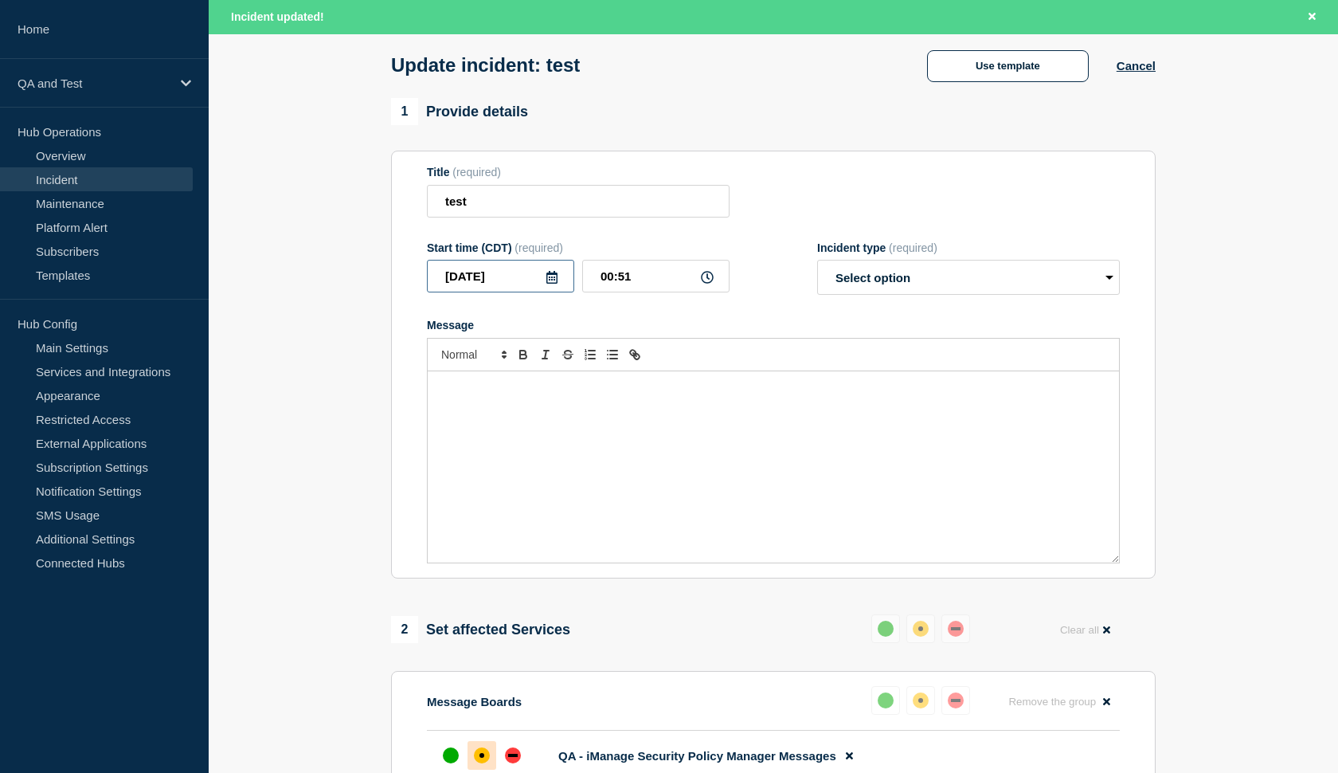
click at [558, 286] on input "2025-10-06" at bounding box center [500, 276] width 147 height 33
click at [606, 386] on div "4" at bounding box center [608, 385] width 22 height 22
type input "2025-10-04"
select select "investigating"
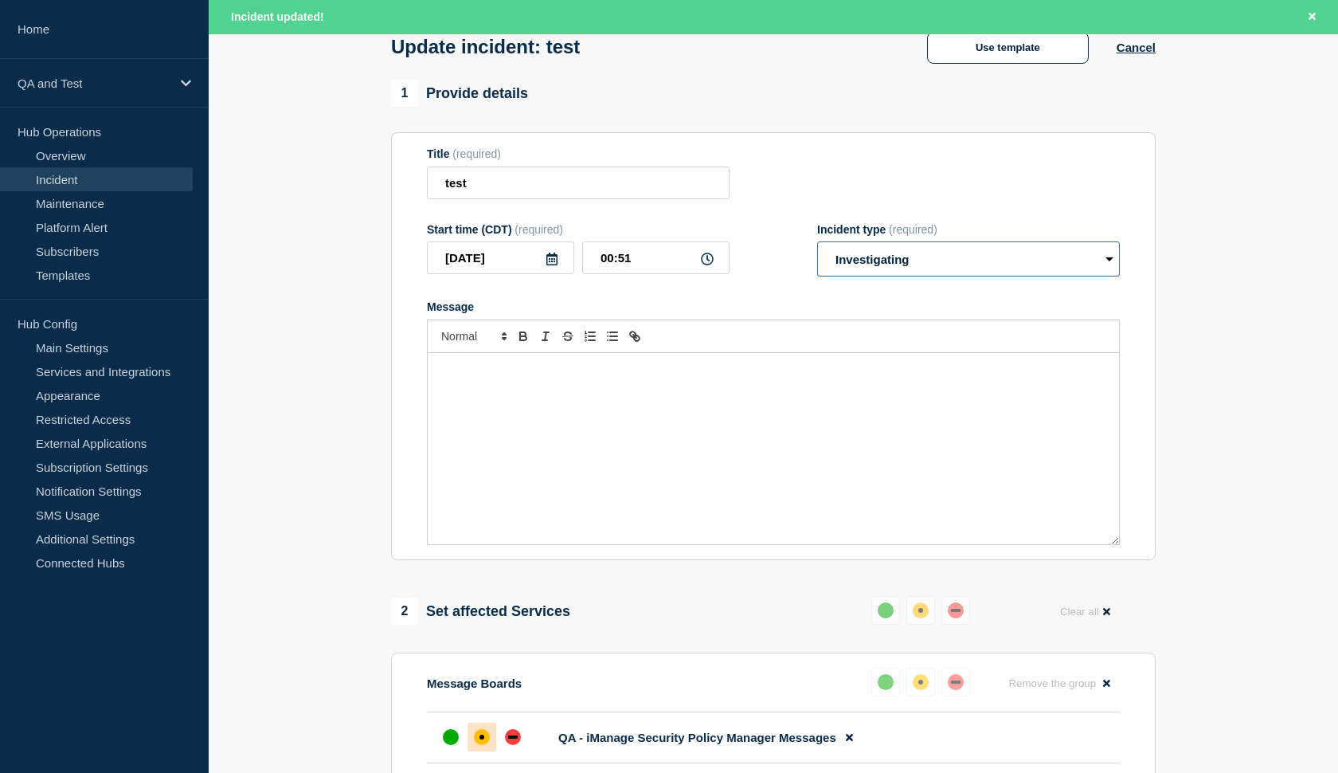
scroll to position [104, 0]
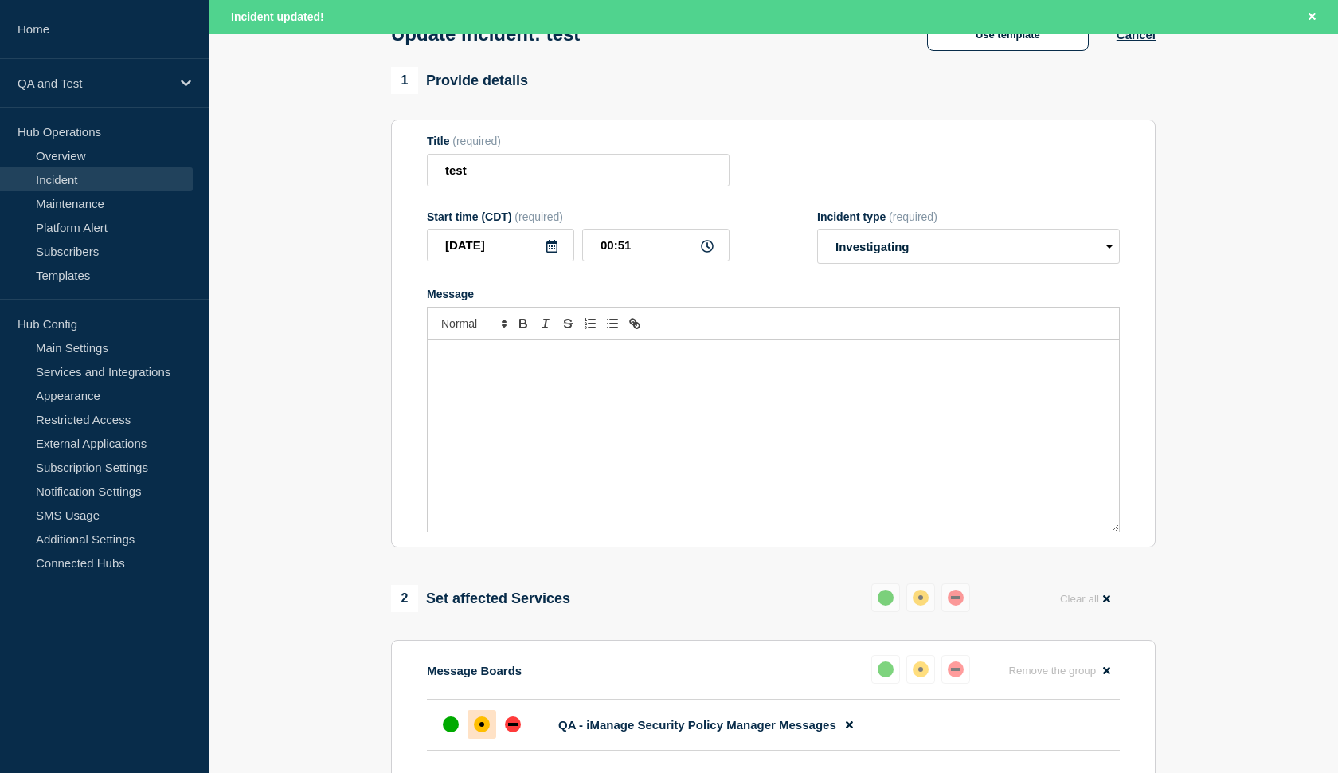
click at [582, 393] on div "Message" at bounding box center [773, 435] width 691 height 191
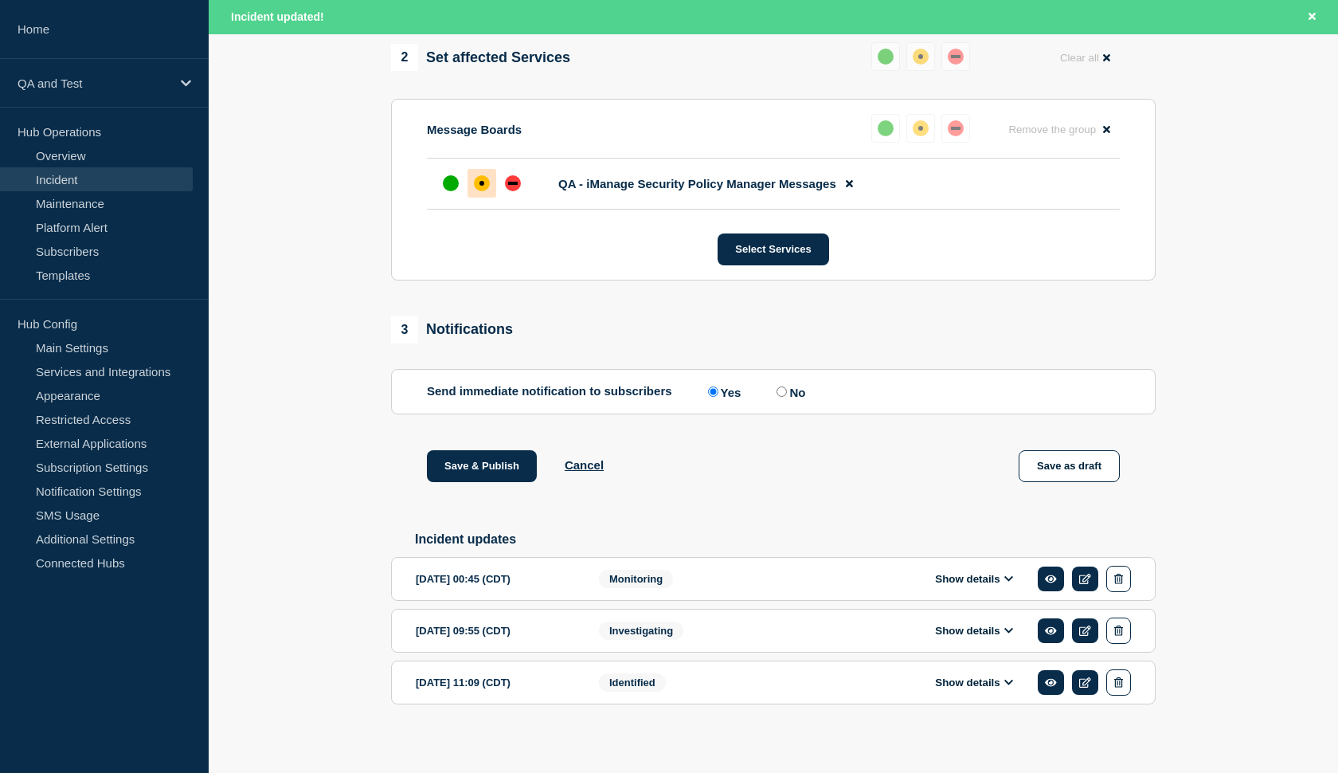
scroll to position [646, 0]
click at [777, 395] on input "No" at bounding box center [782, 390] width 10 height 10
radio input "true"
radio input "false"
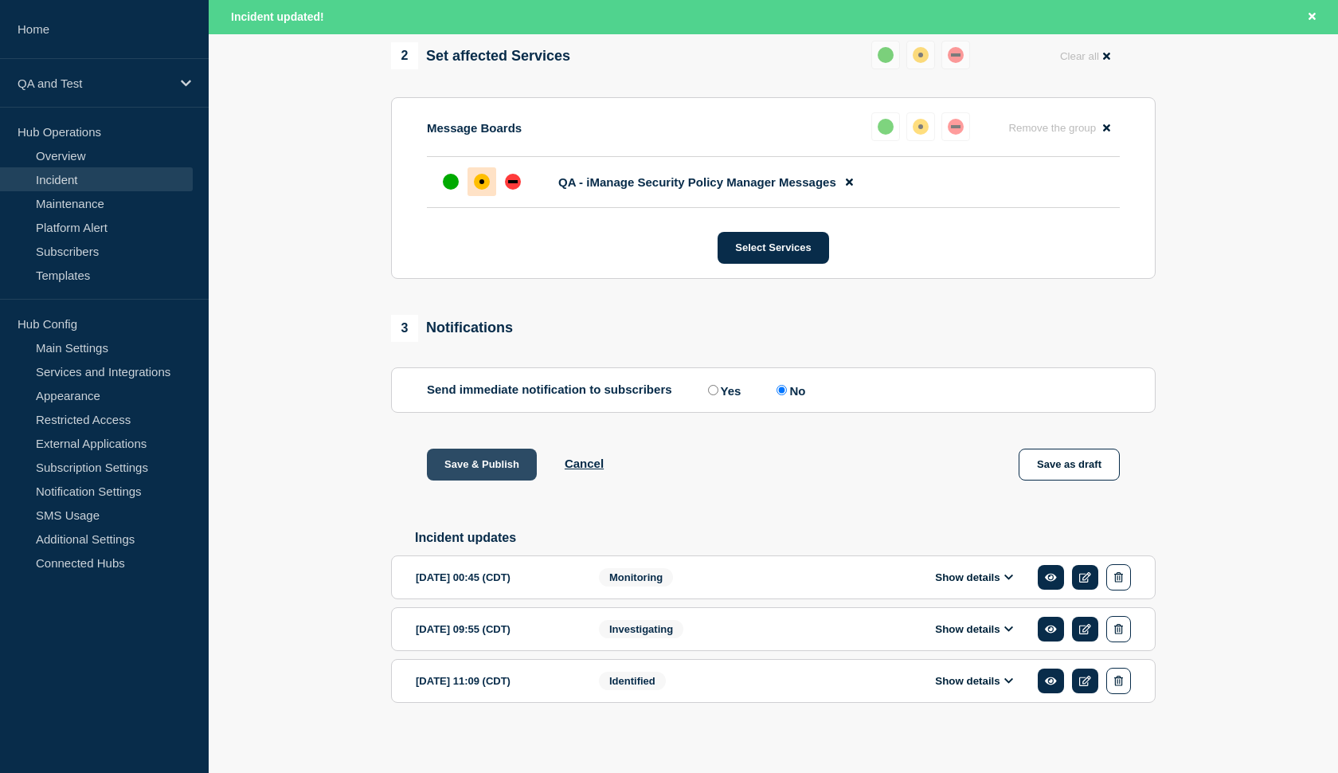
click at [448, 480] on button "Save & Publish" at bounding box center [482, 464] width 110 height 32
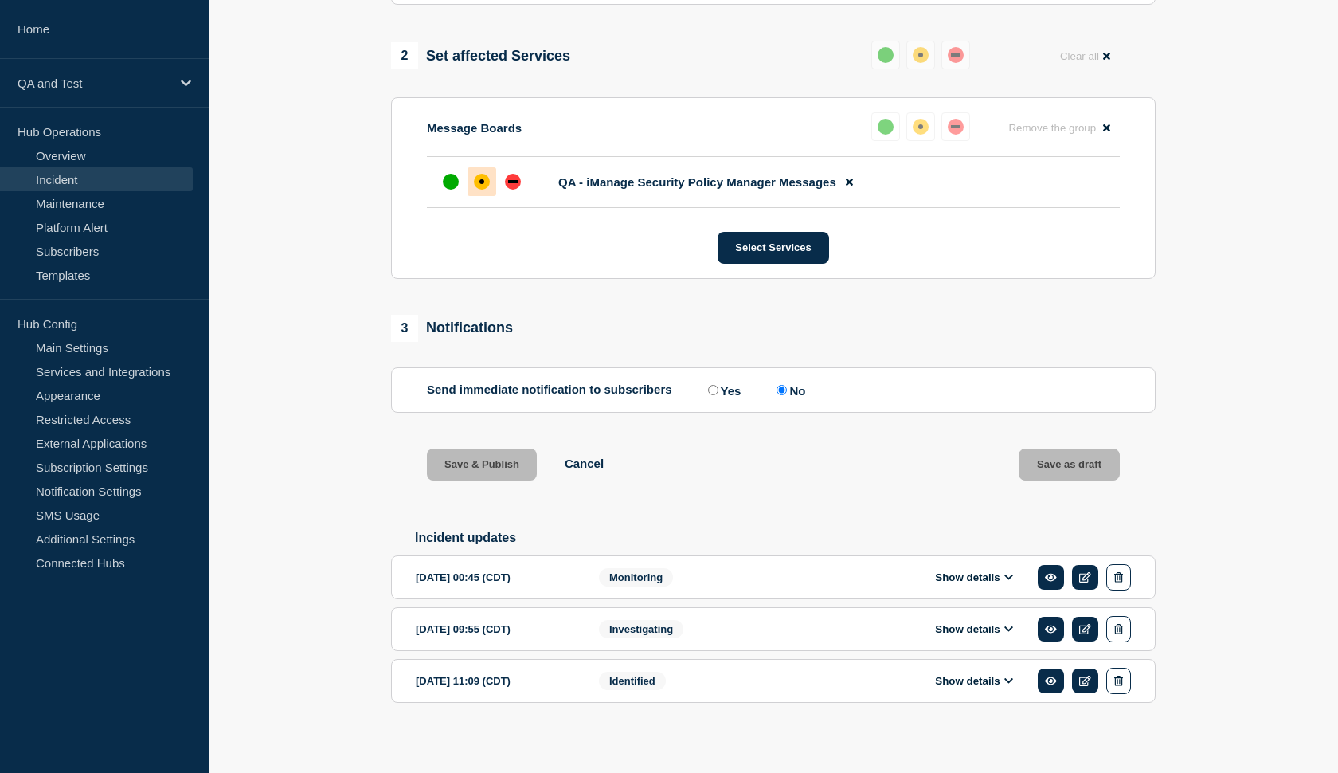
scroll to position [641, 0]
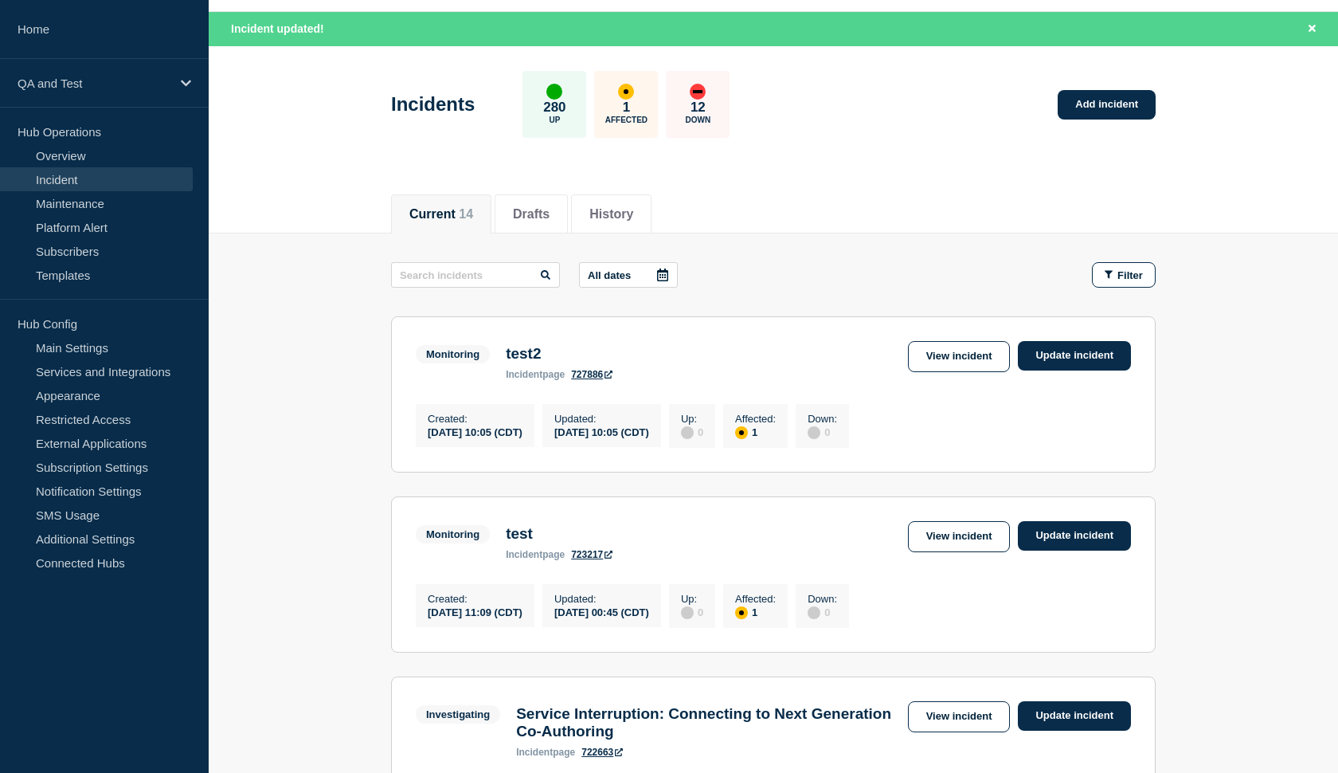
scroll to position [49, 0]
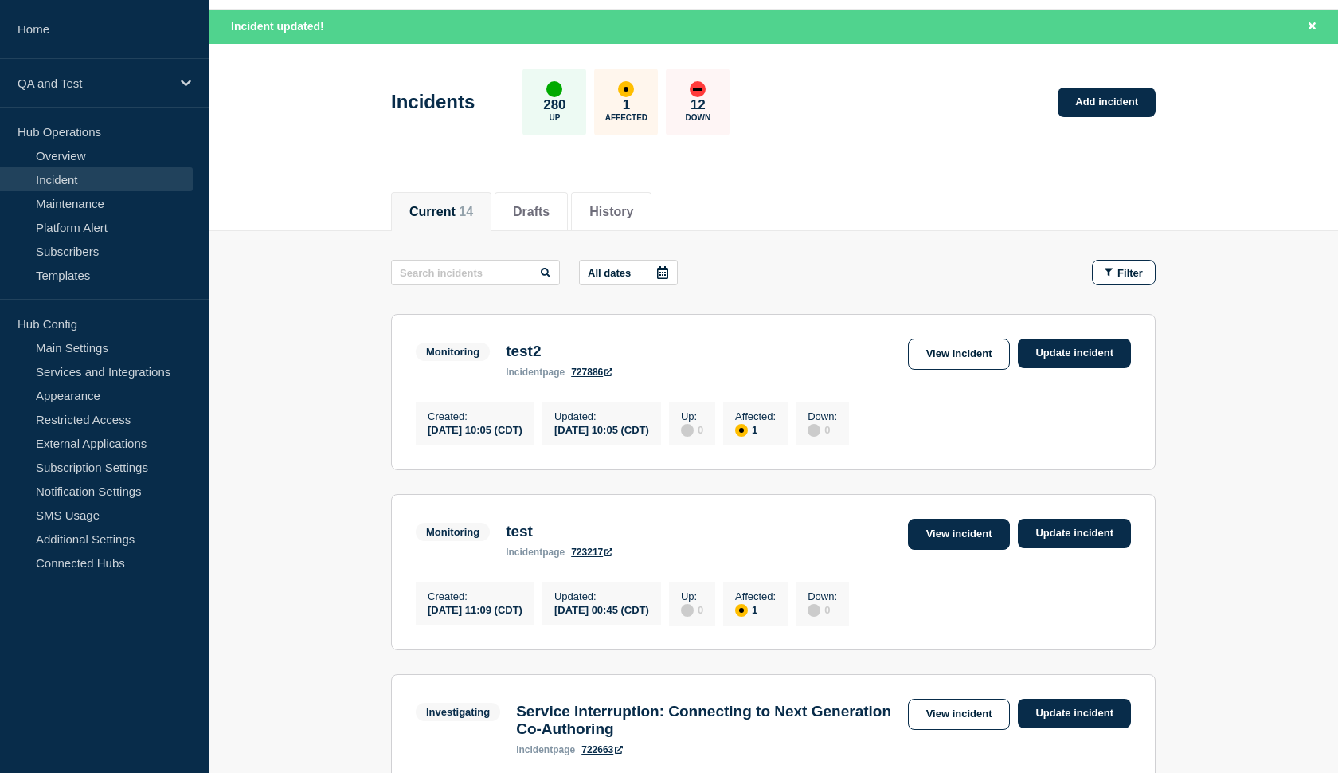
click at [948, 543] on link "View incident" at bounding box center [959, 534] width 103 height 31
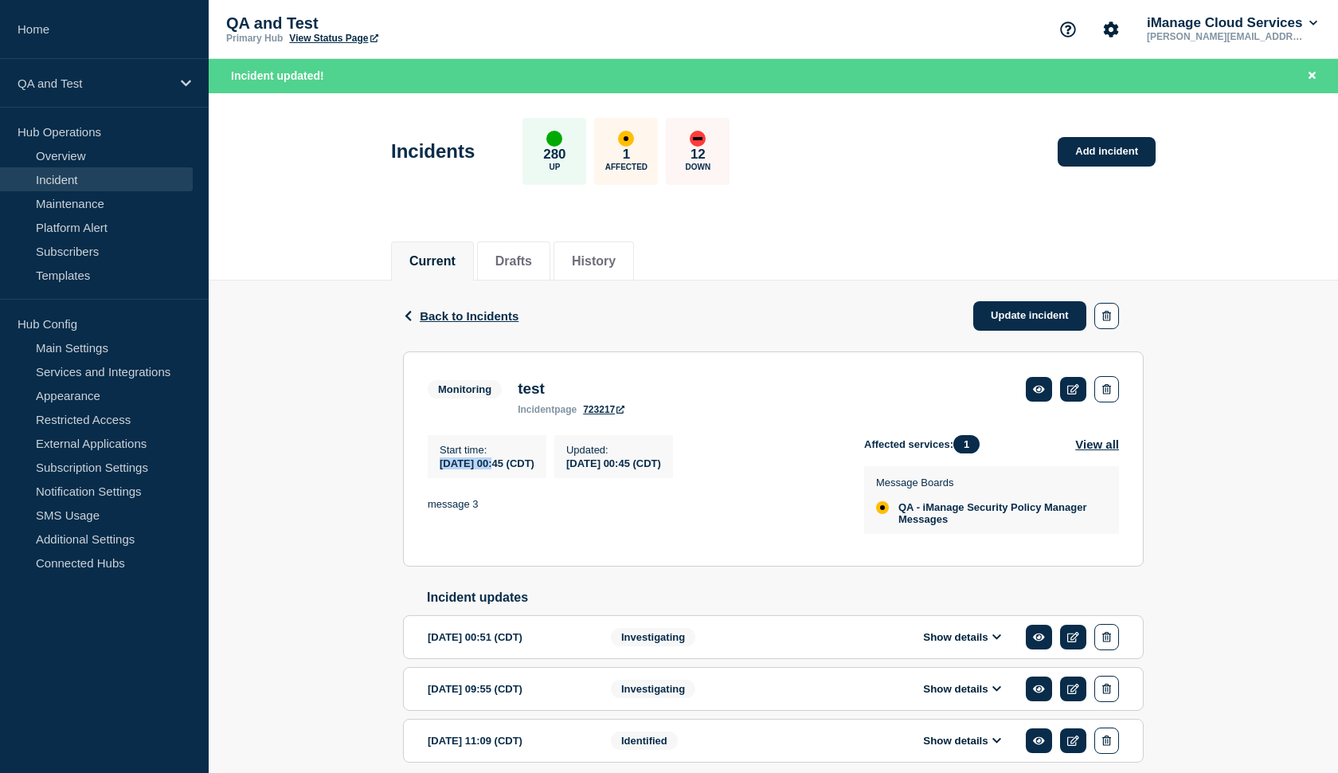
drag, startPoint x: 495, startPoint y: 476, endPoint x: 425, endPoint y: 468, distance: 71.3
click at [425, 468] on section "Monitoring test incident page 723217 Start time : 2025-10-06 00:45 (CDT) Update…" at bounding box center [773, 458] width 741 height 215
click at [491, 466] on div "2025-10-06 00:45 (CDT)" at bounding box center [487, 463] width 95 height 14
drag, startPoint x: 506, startPoint y: 468, endPoint x: 426, endPoint y: 463, distance: 79.8
click at [426, 463] on section "Monitoring test incident page 723217 Start time : 2025-10-06 00:45 (CDT) Update…" at bounding box center [773, 458] width 741 height 215
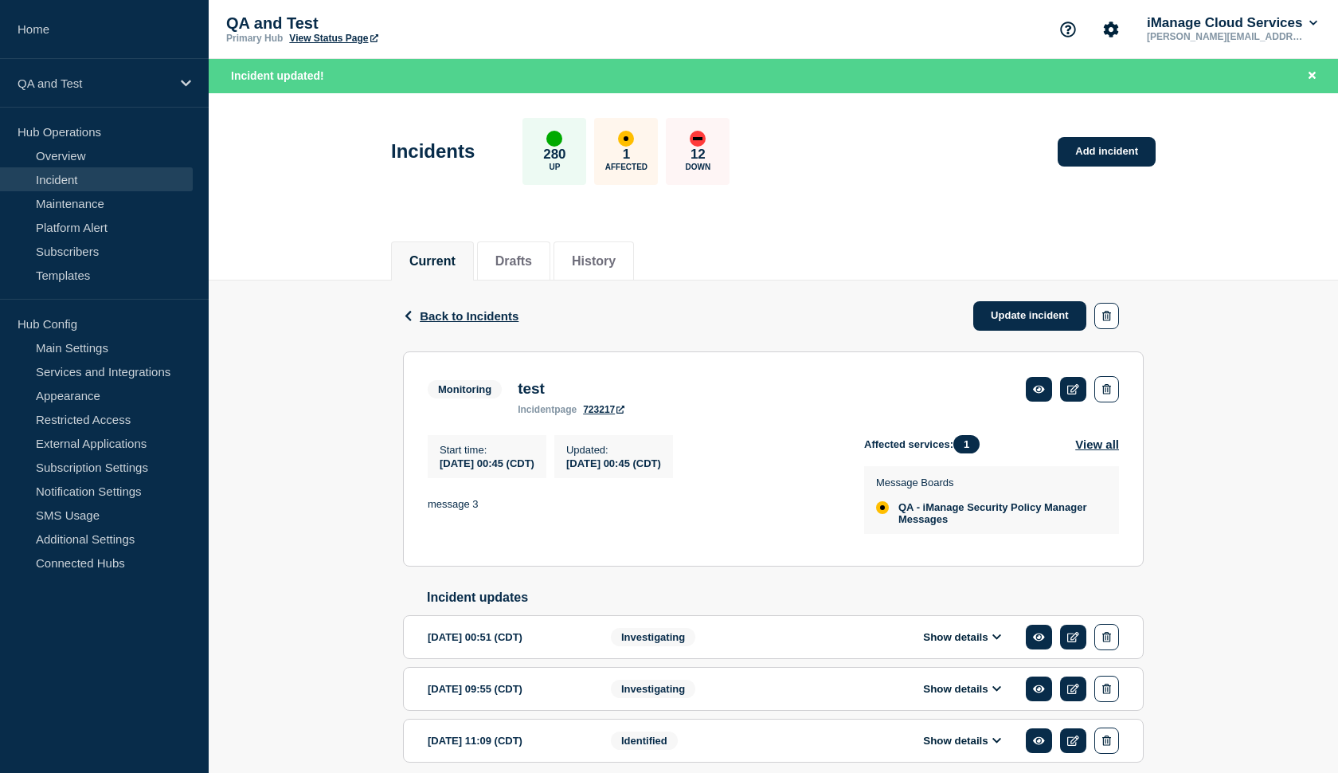
click at [480, 478] on div "Start time : 2025-10-06 00:45 (CDT)" at bounding box center [487, 456] width 119 height 43
click at [461, 322] on span "Back to Incidents" at bounding box center [469, 316] width 99 height 14
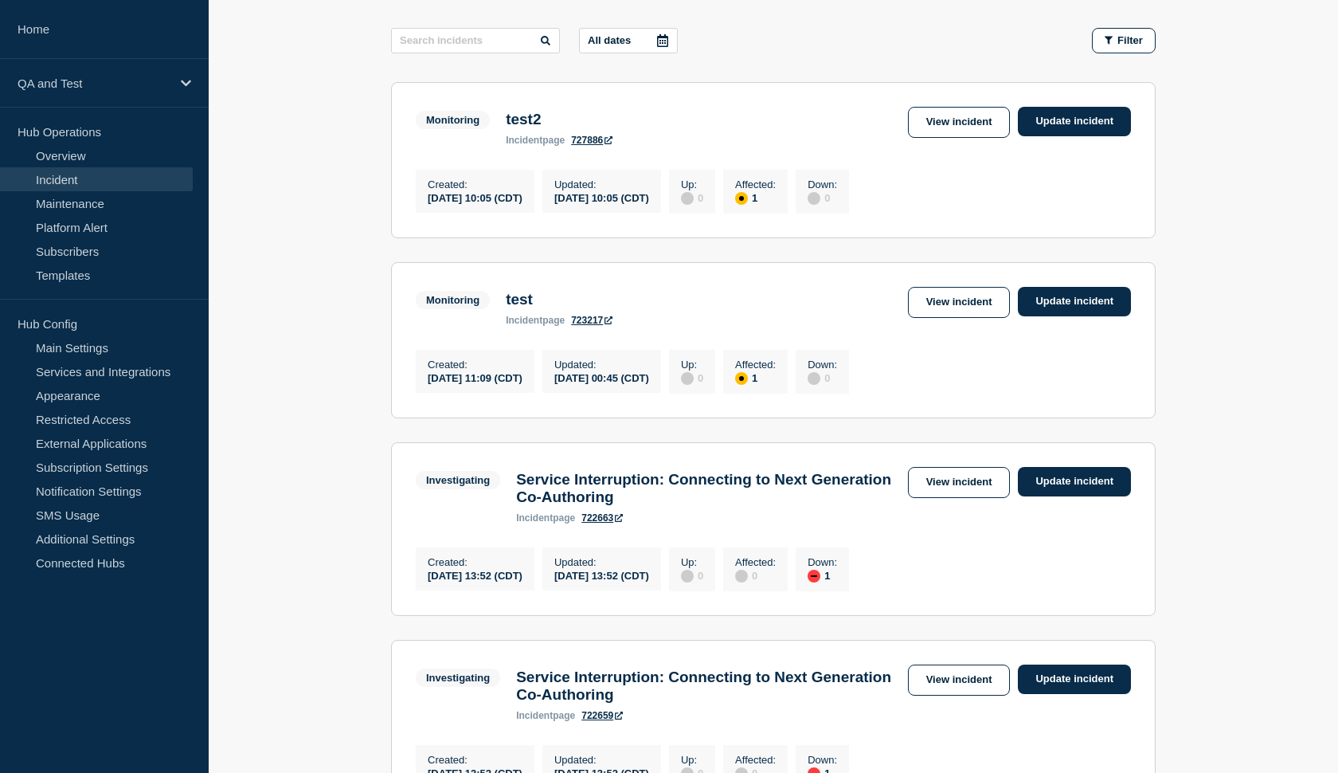
scroll to position [250, 0]
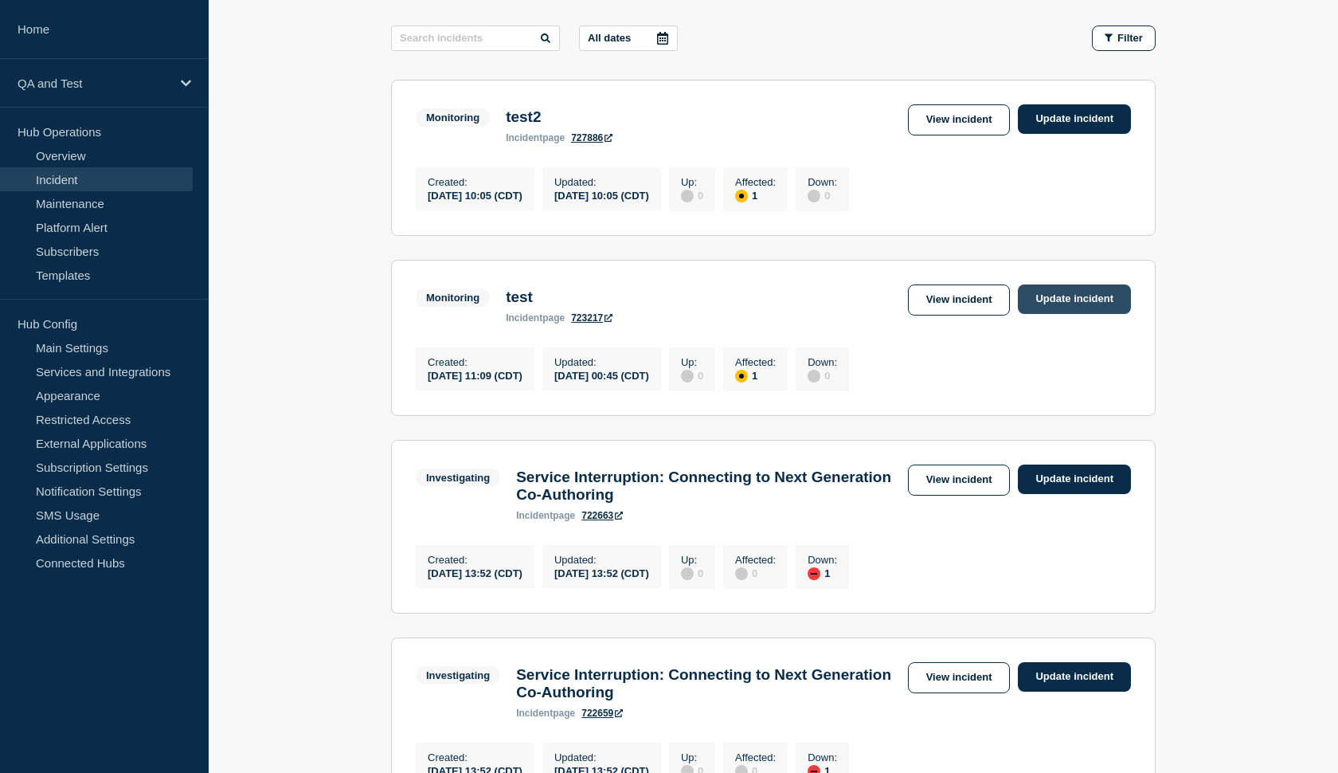
click at [1069, 300] on link "Update incident" at bounding box center [1074, 298] width 113 height 29
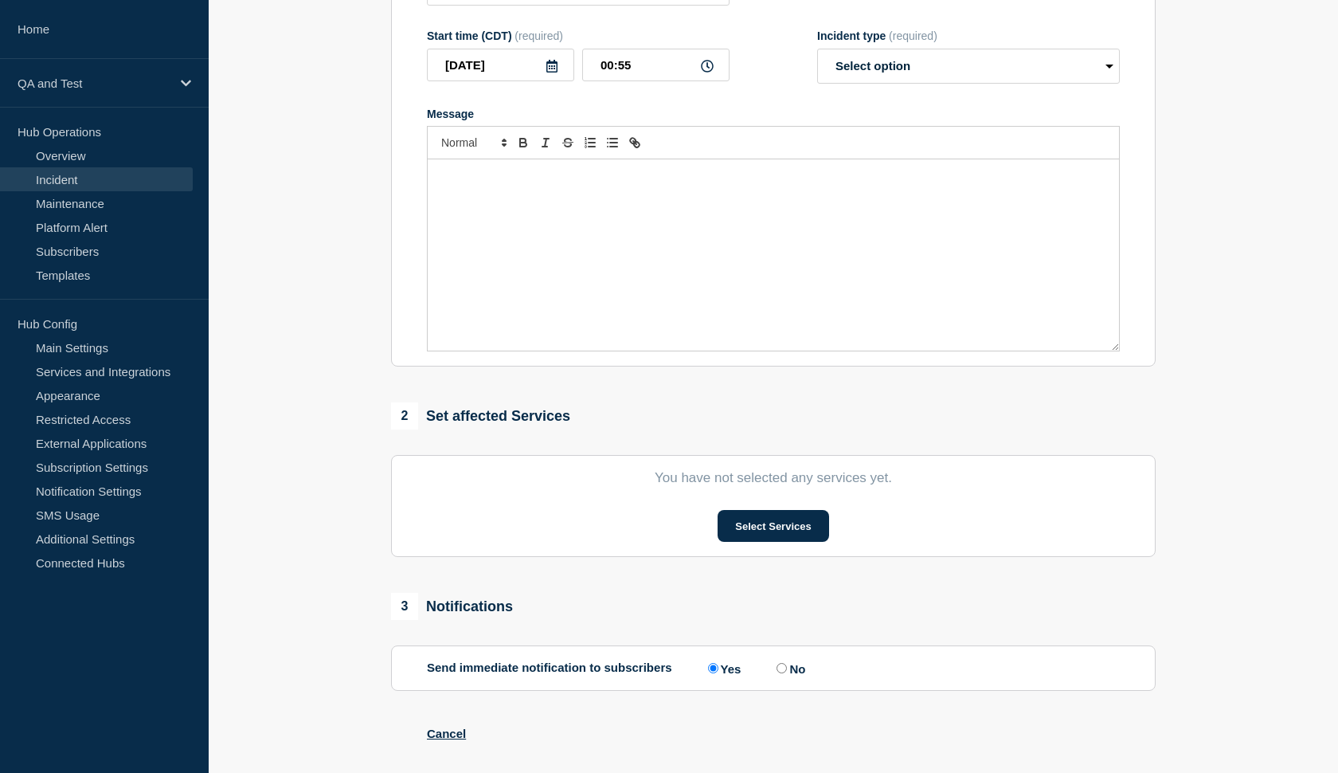
type input "test"
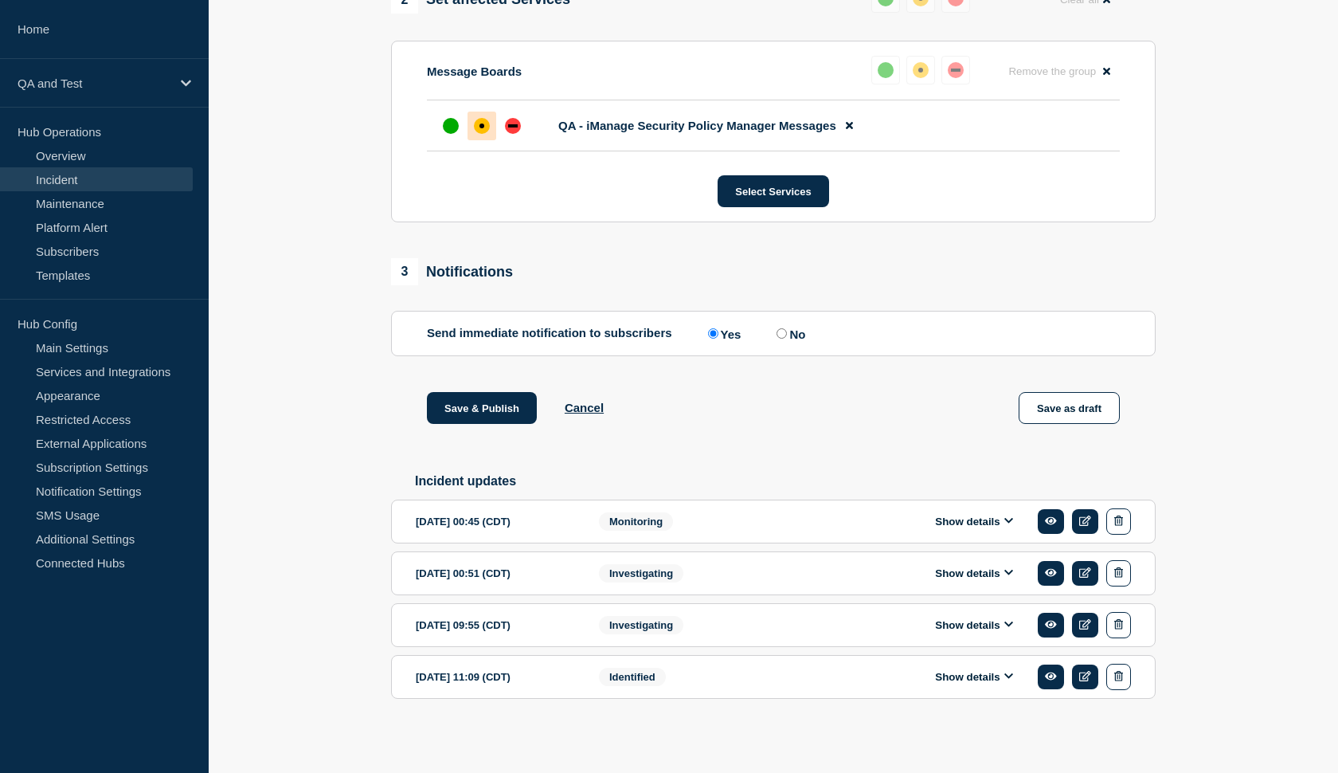
scroll to position [695, 0]
click at [1081, 570] on icon at bounding box center [1085, 572] width 12 height 10
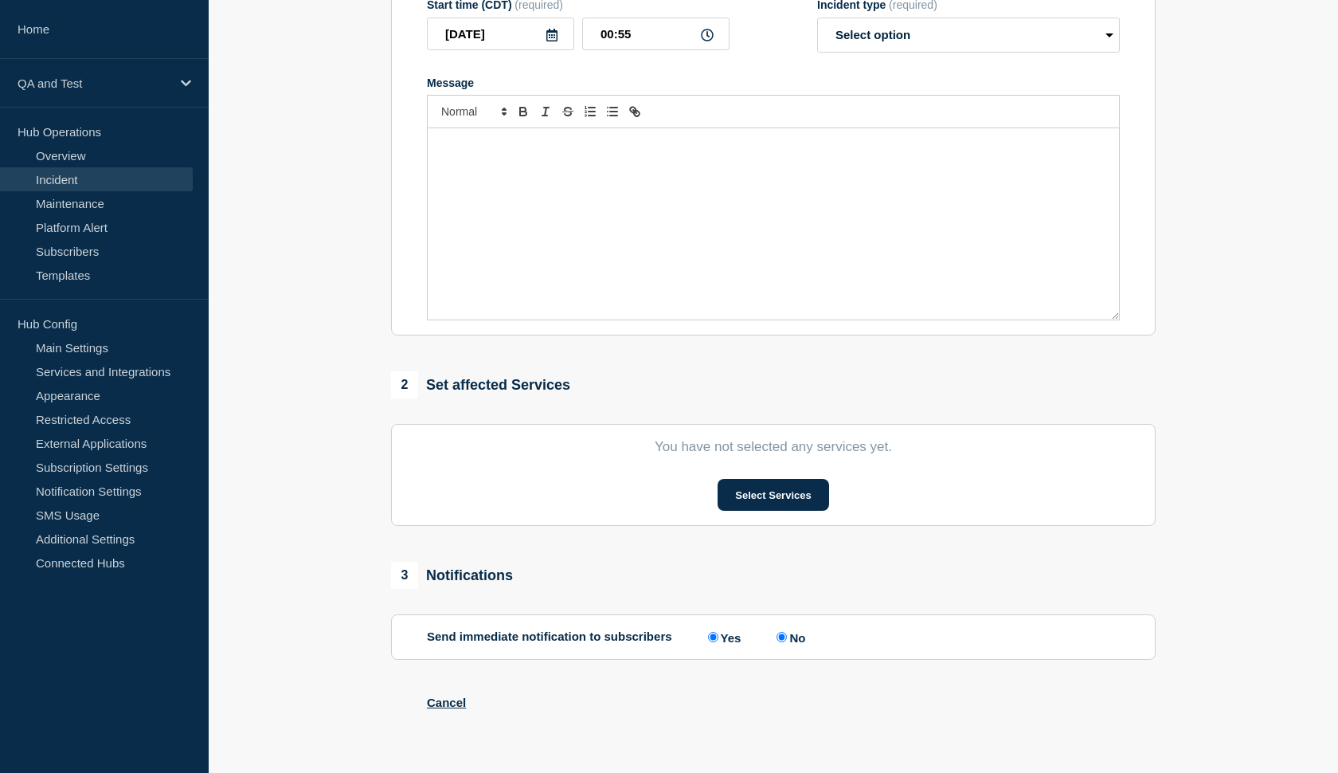
type input "test"
type input "2025-10-04"
type input "00:51"
select select "investigating"
radio input "false"
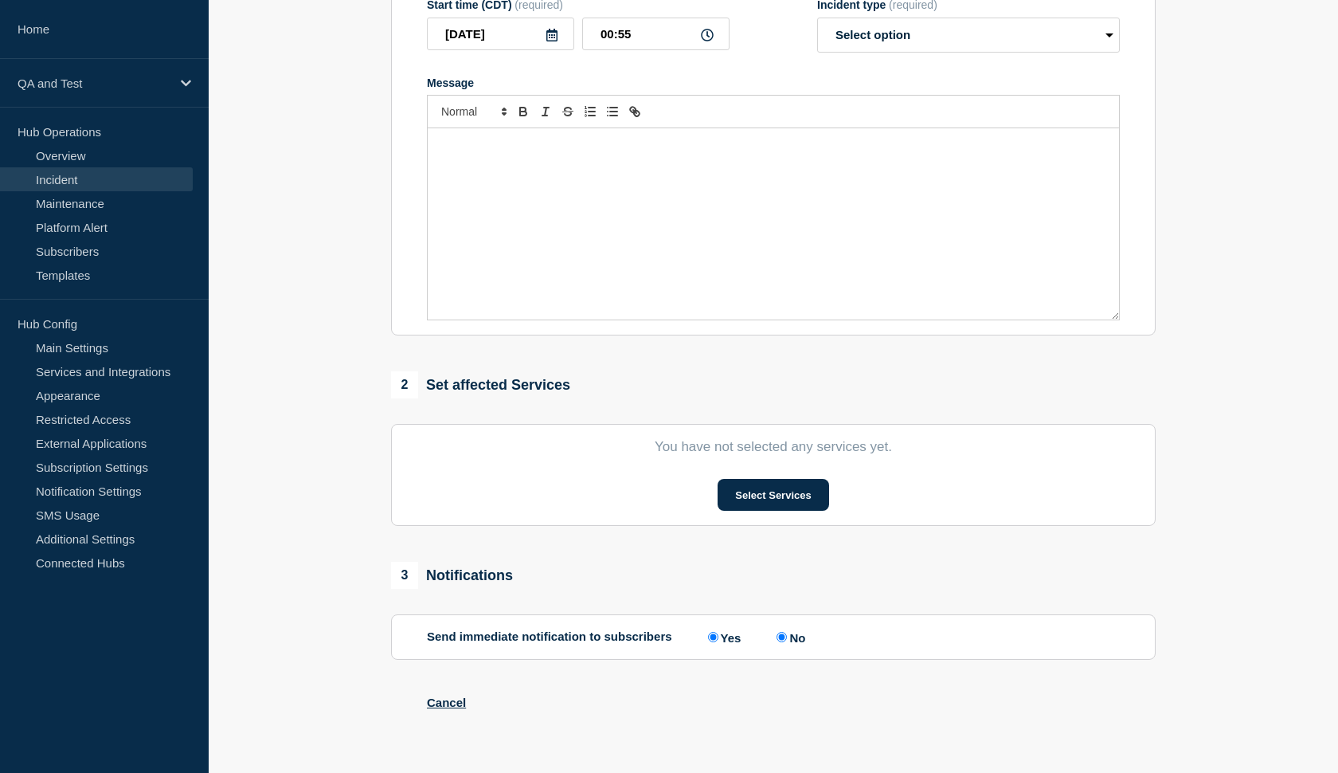
radio input "true"
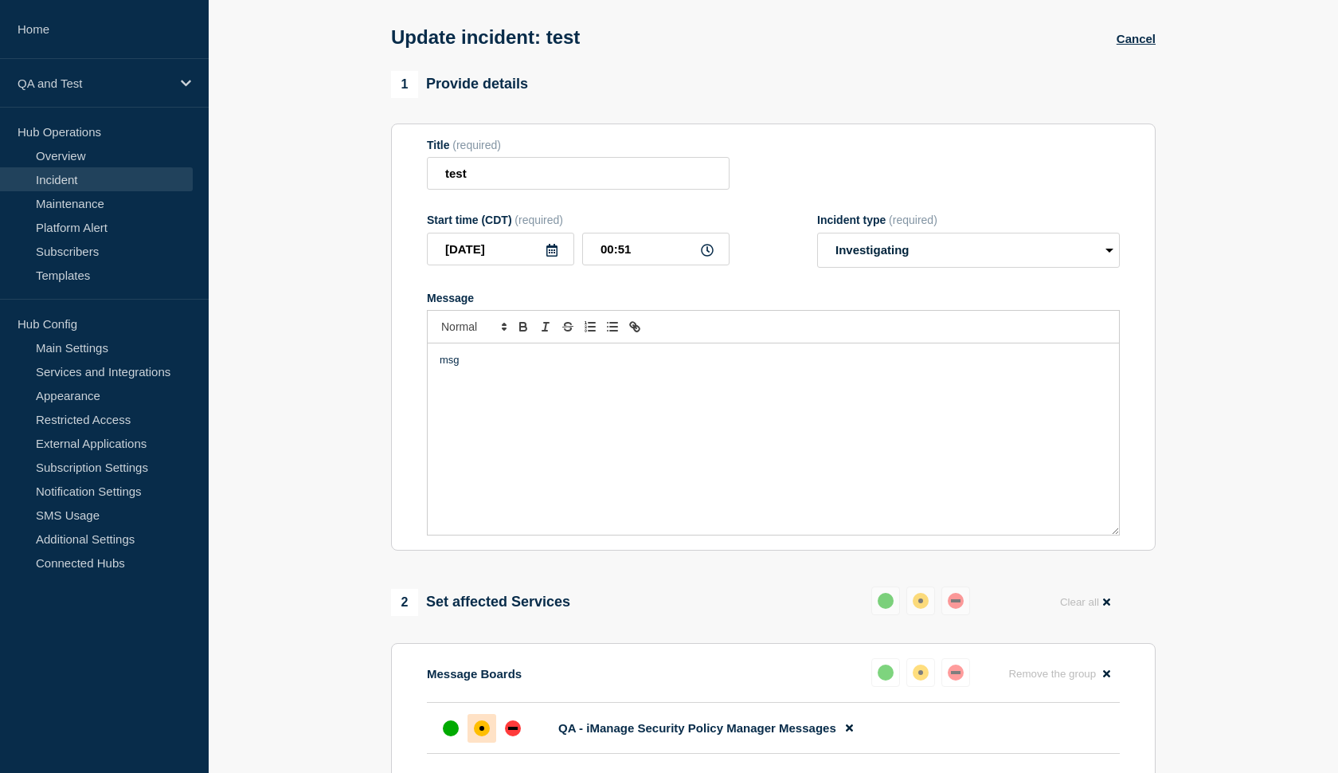
scroll to position [62, 0]
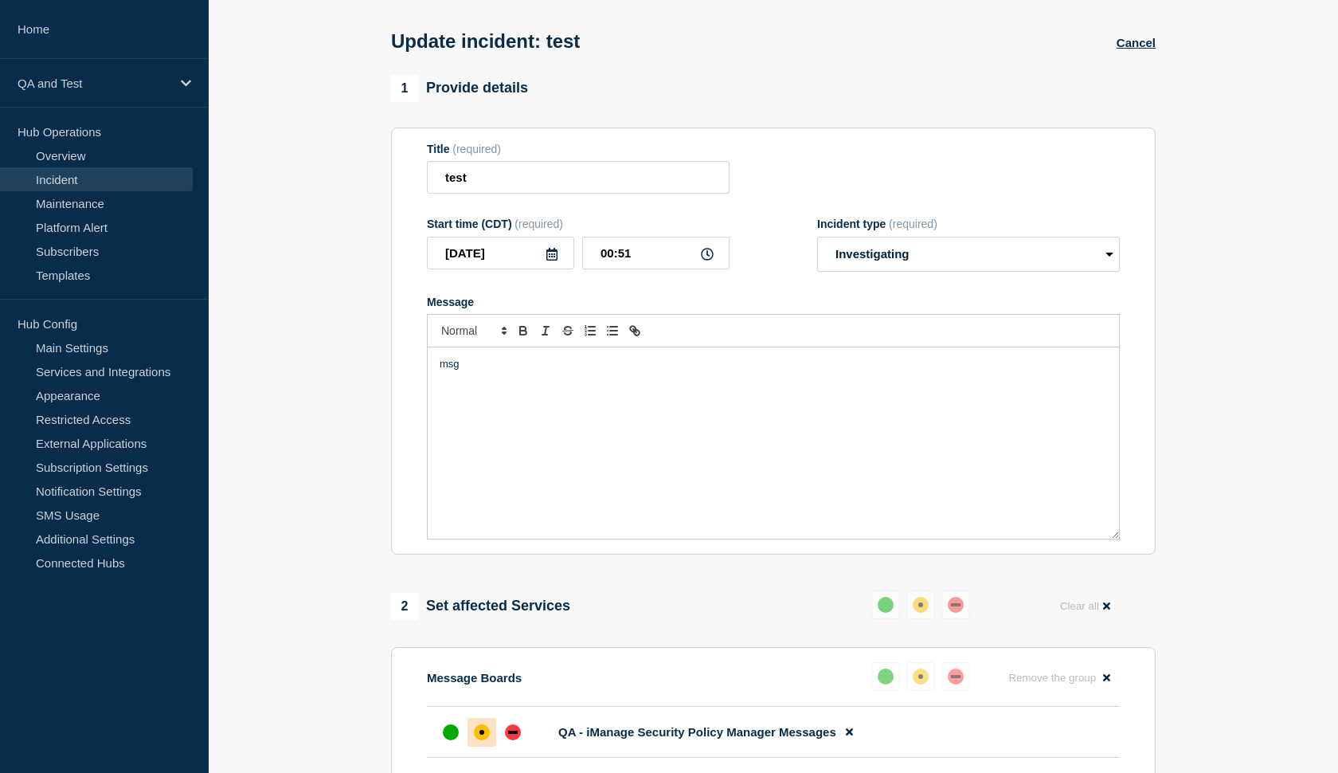
click at [551, 260] on icon at bounding box center [552, 254] width 13 height 13
click at [456, 315] on button "button" at bounding box center [447, 312] width 22 height 24
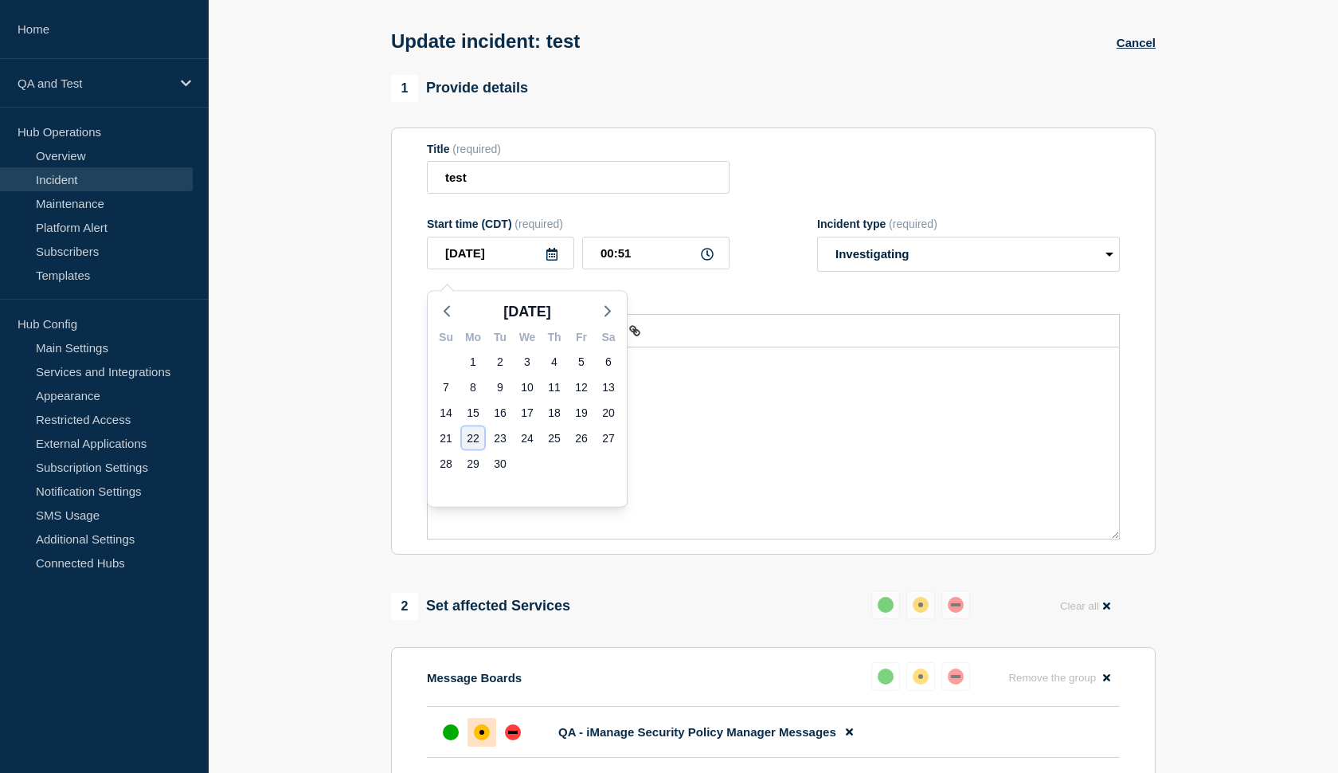
click at [471, 438] on div "22" at bounding box center [473, 438] width 22 height 22
type input "2025-09-22"
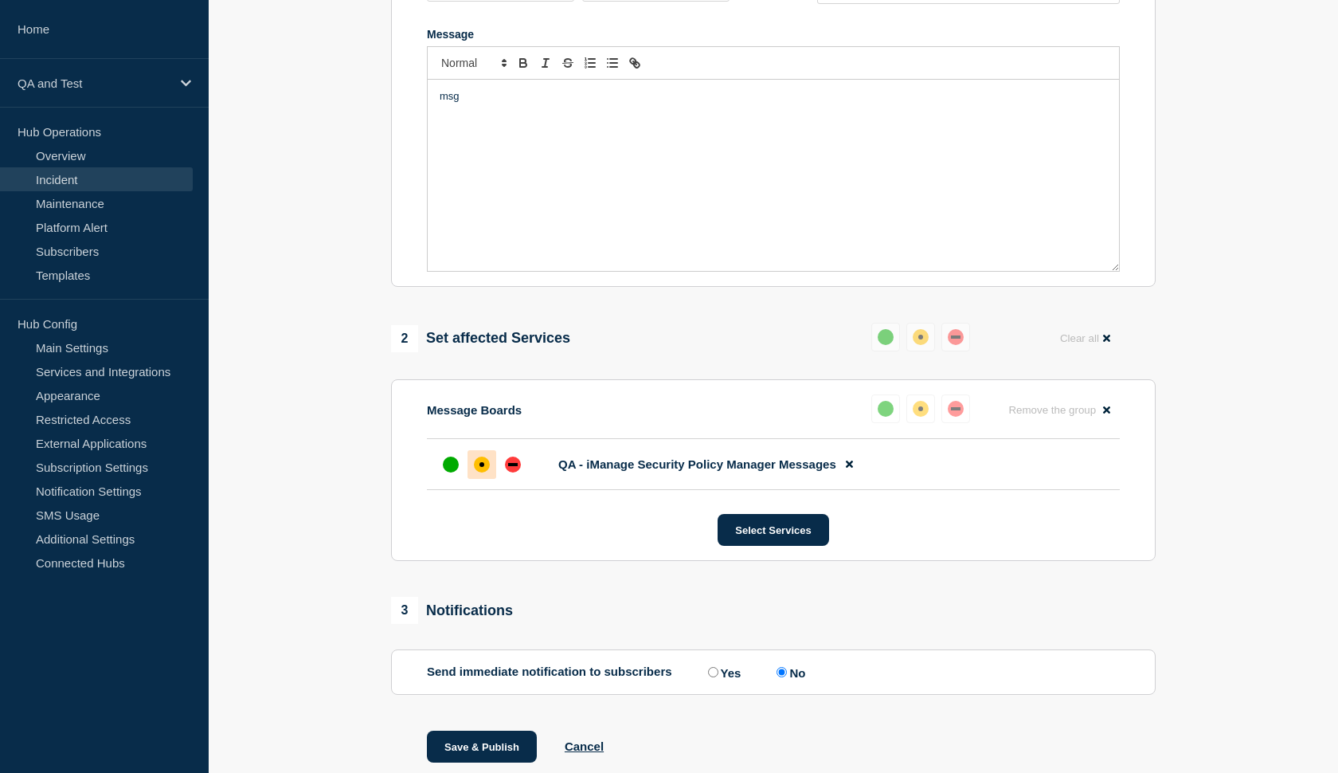
scroll to position [339, 0]
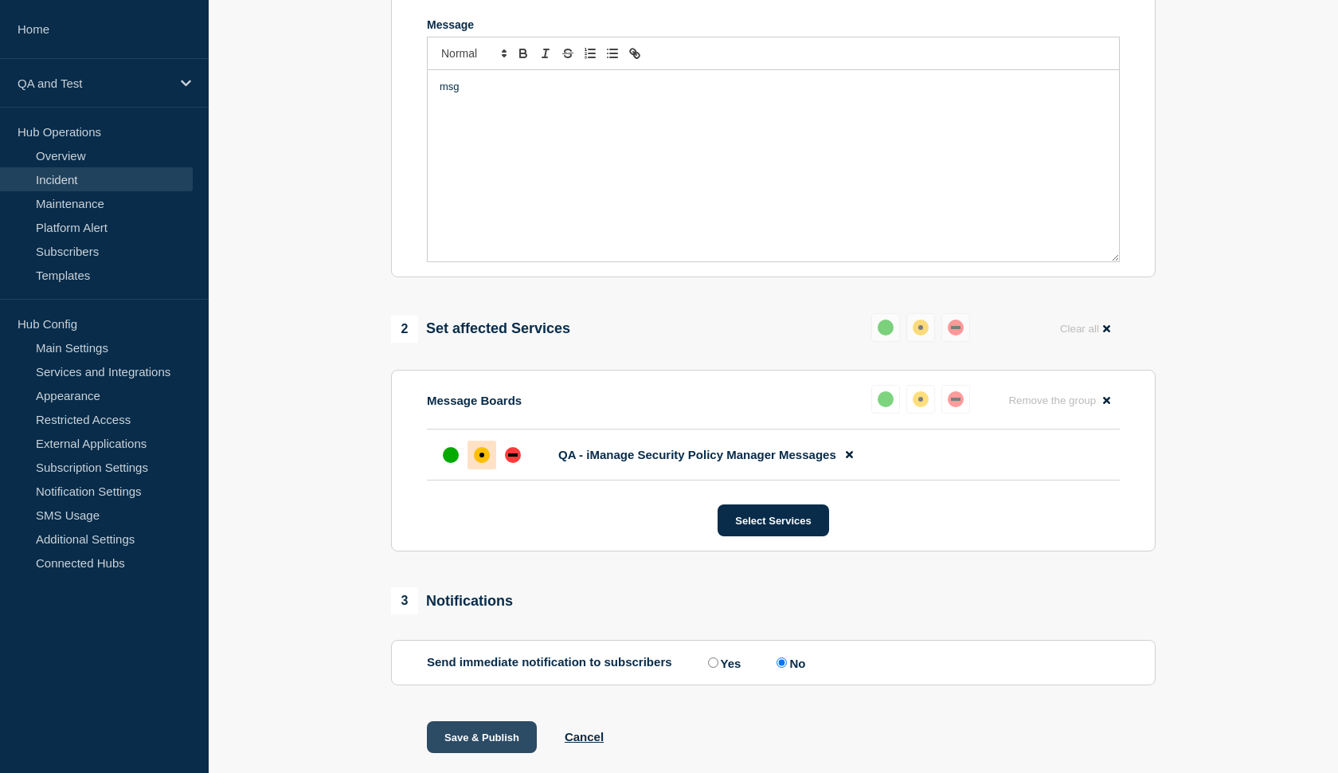
click at [461, 751] on button "Save & Publish" at bounding box center [482, 737] width 110 height 32
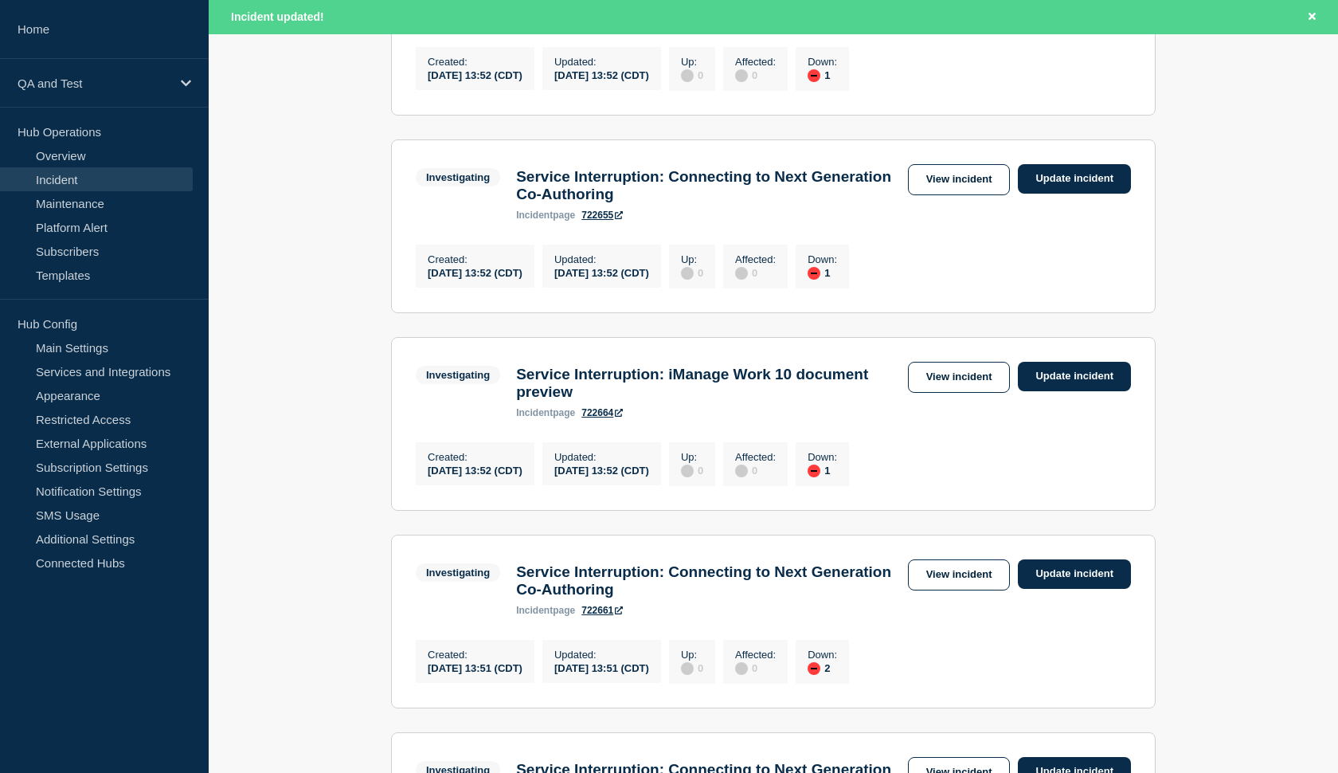
scroll to position [1807, 0]
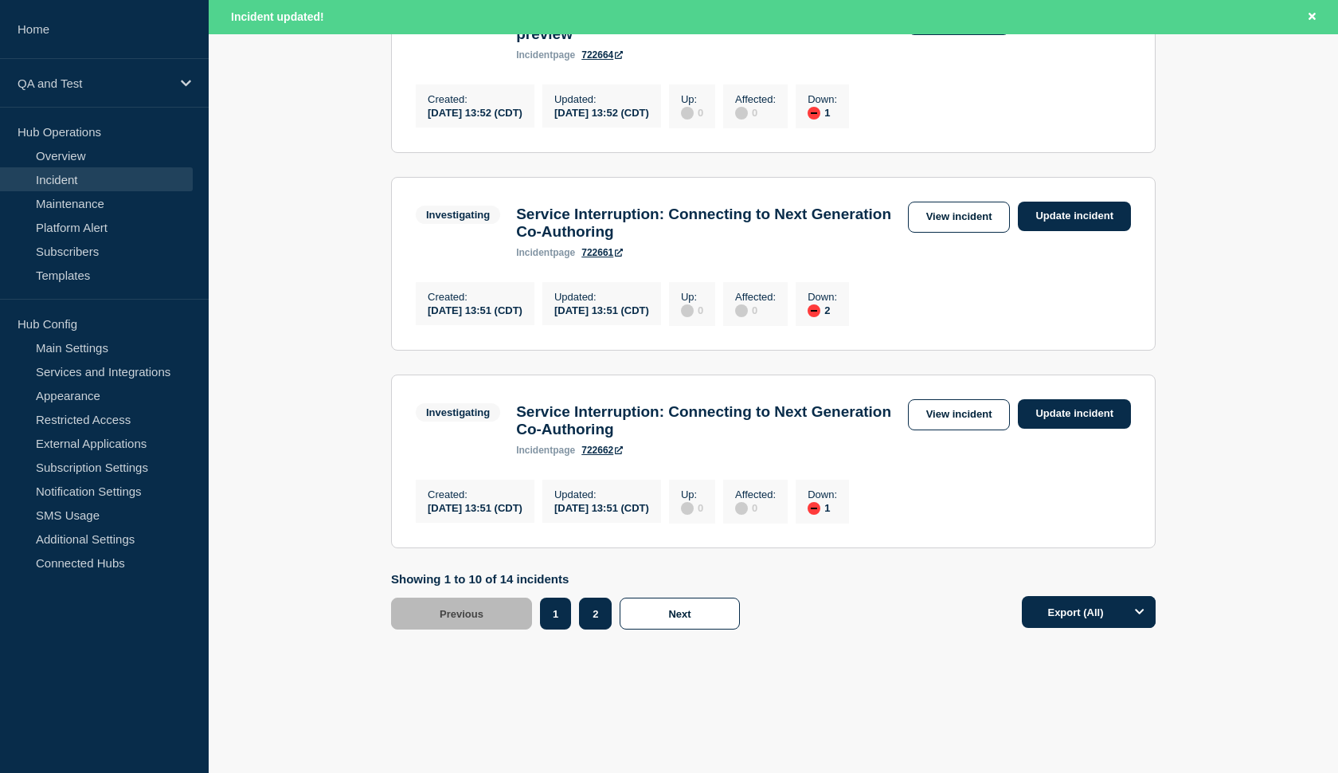
click at [593, 629] on button "2" at bounding box center [595, 613] width 33 height 32
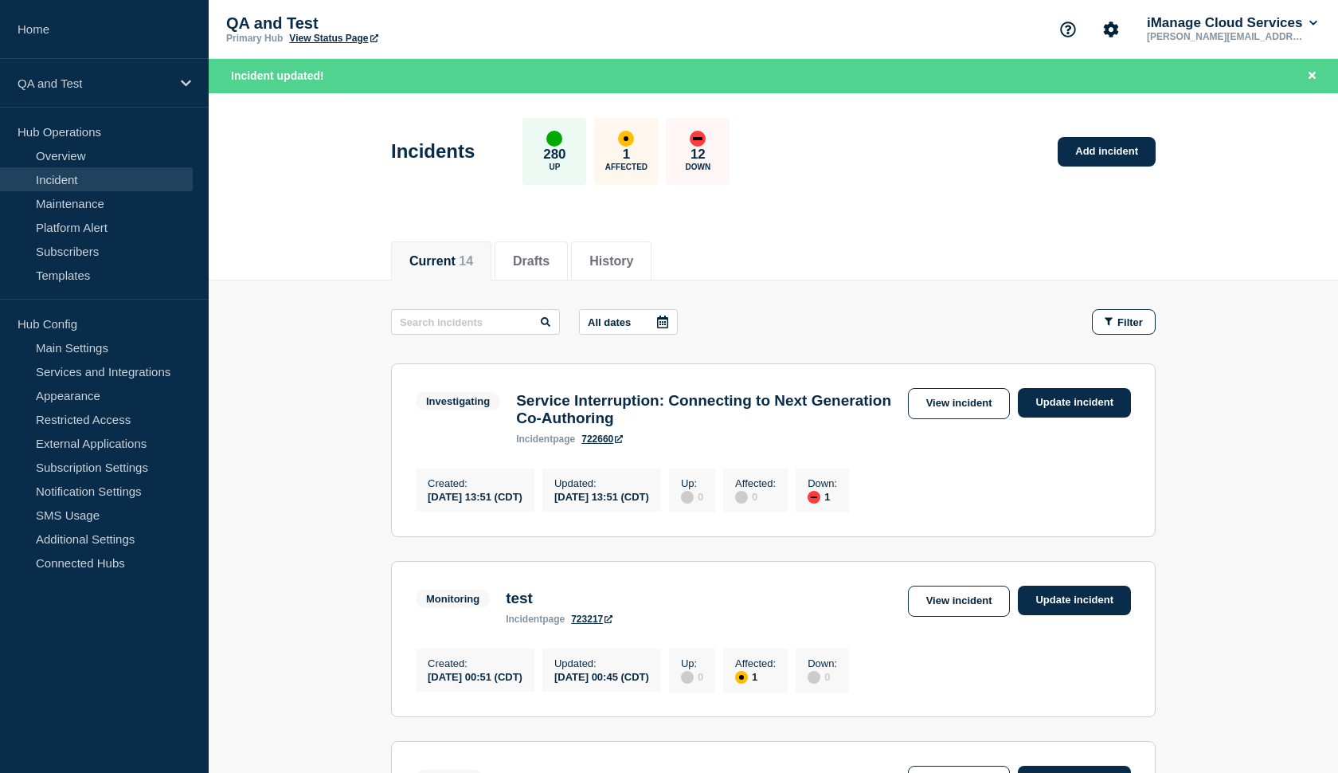
click at [54, 170] on link "Incident" at bounding box center [96, 179] width 193 height 24
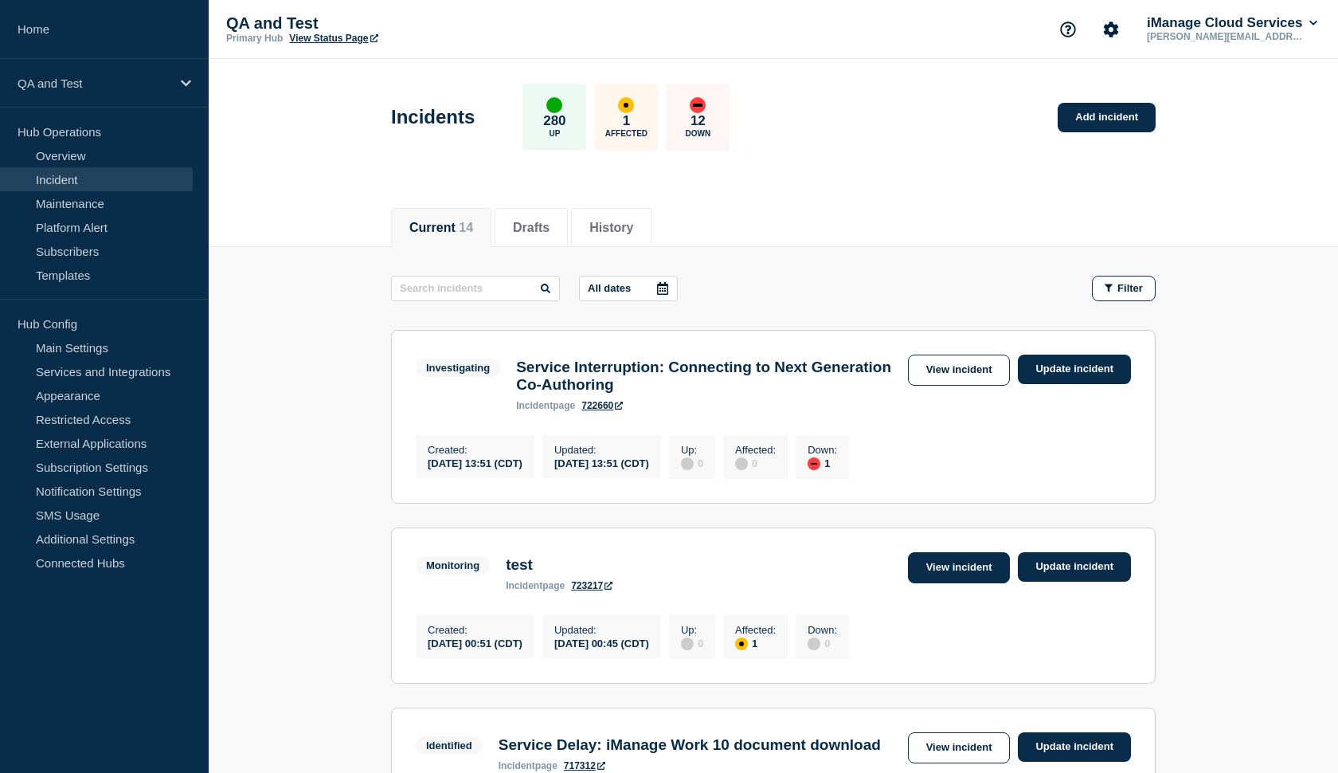
click at [938, 581] on link "View incident" at bounding box center [959, 567] width 103 height 31
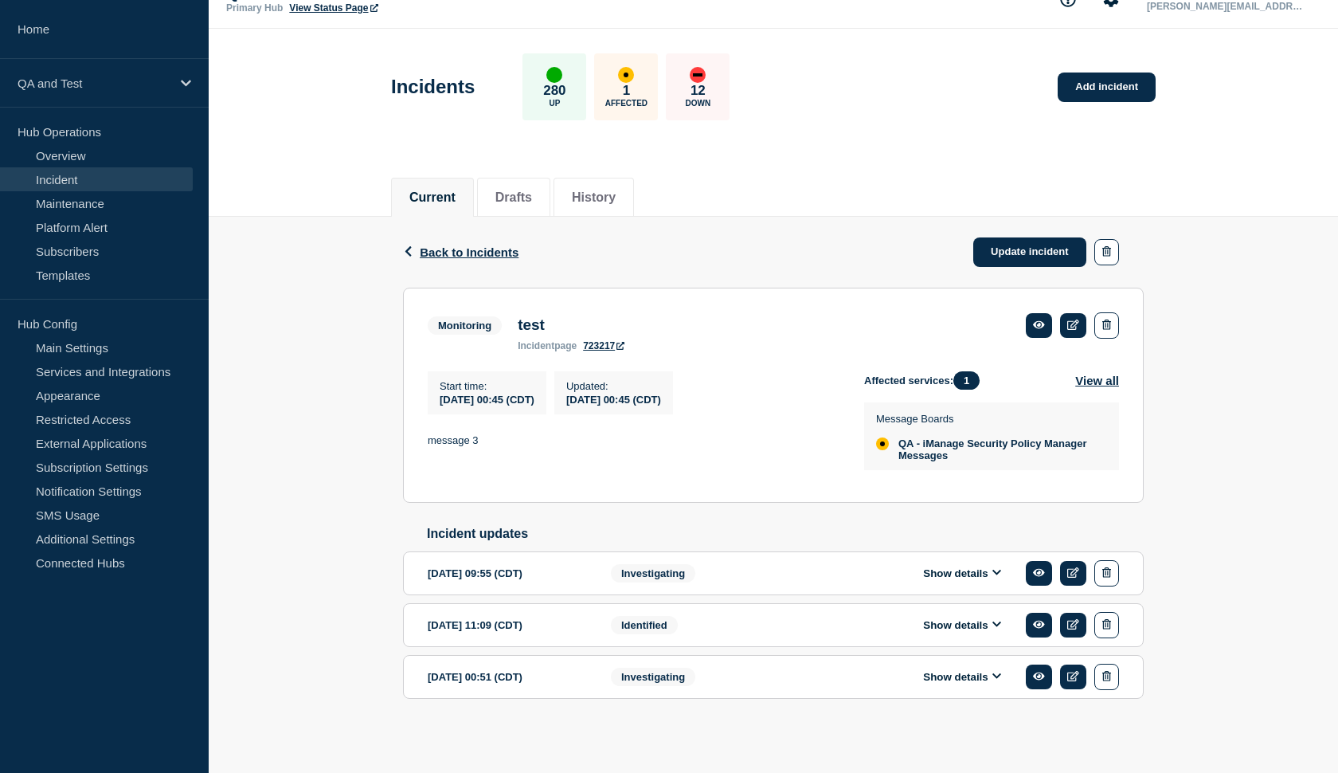
scroll to position [57, 0]
click at [458, 245] on span "Back to Incidents" at bounding box center [469, 252] width 99 height 14
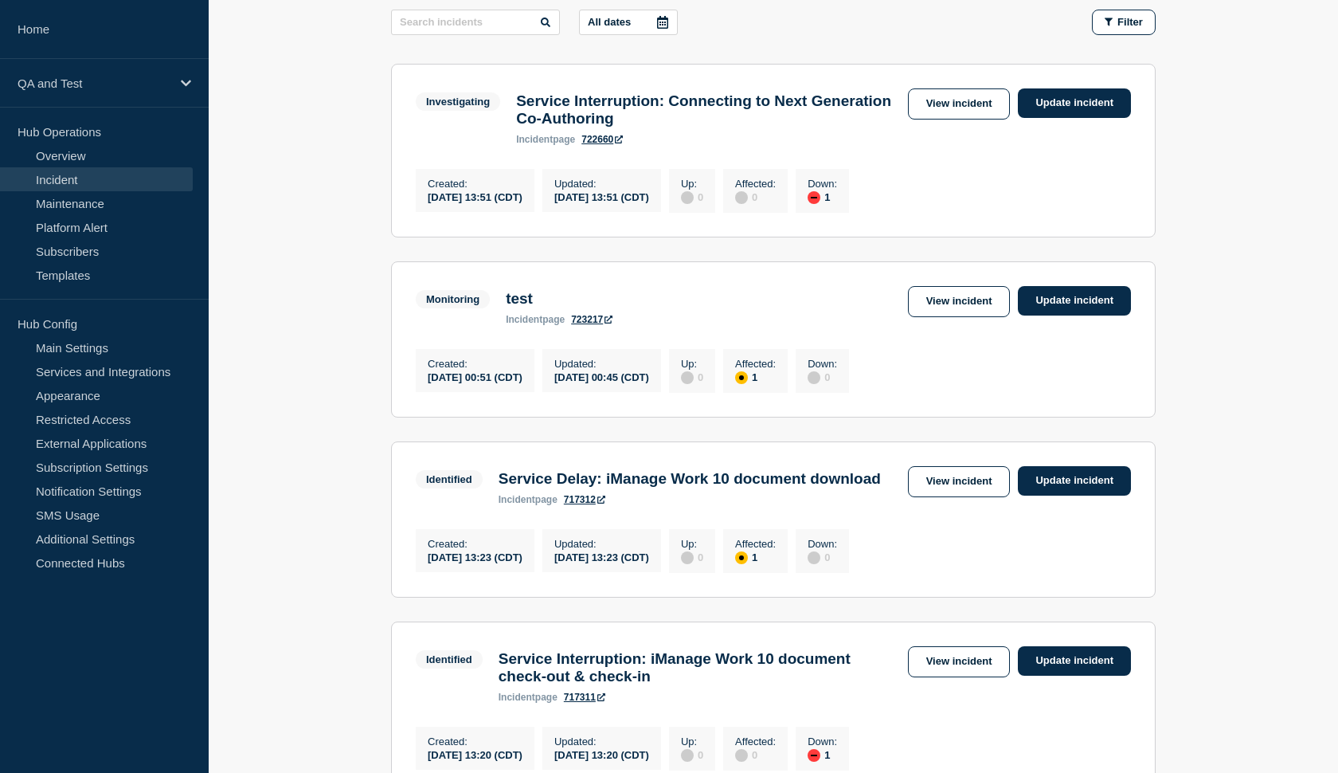
scroll to position [256, 0]
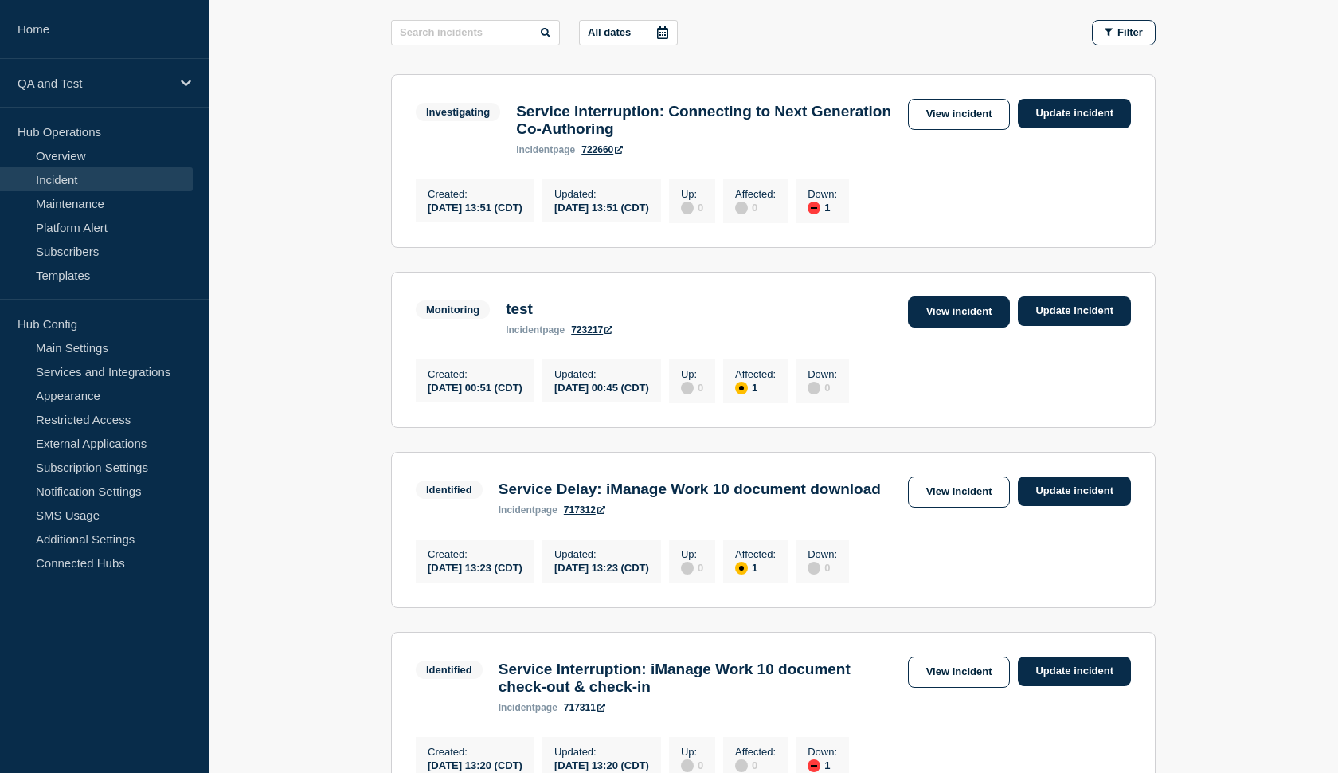
click at [956, 322] on link "View incident" at bounding box center [959, 311] width 103 height 31
